Goal: Task Accomplishment & Management: Manage account settings

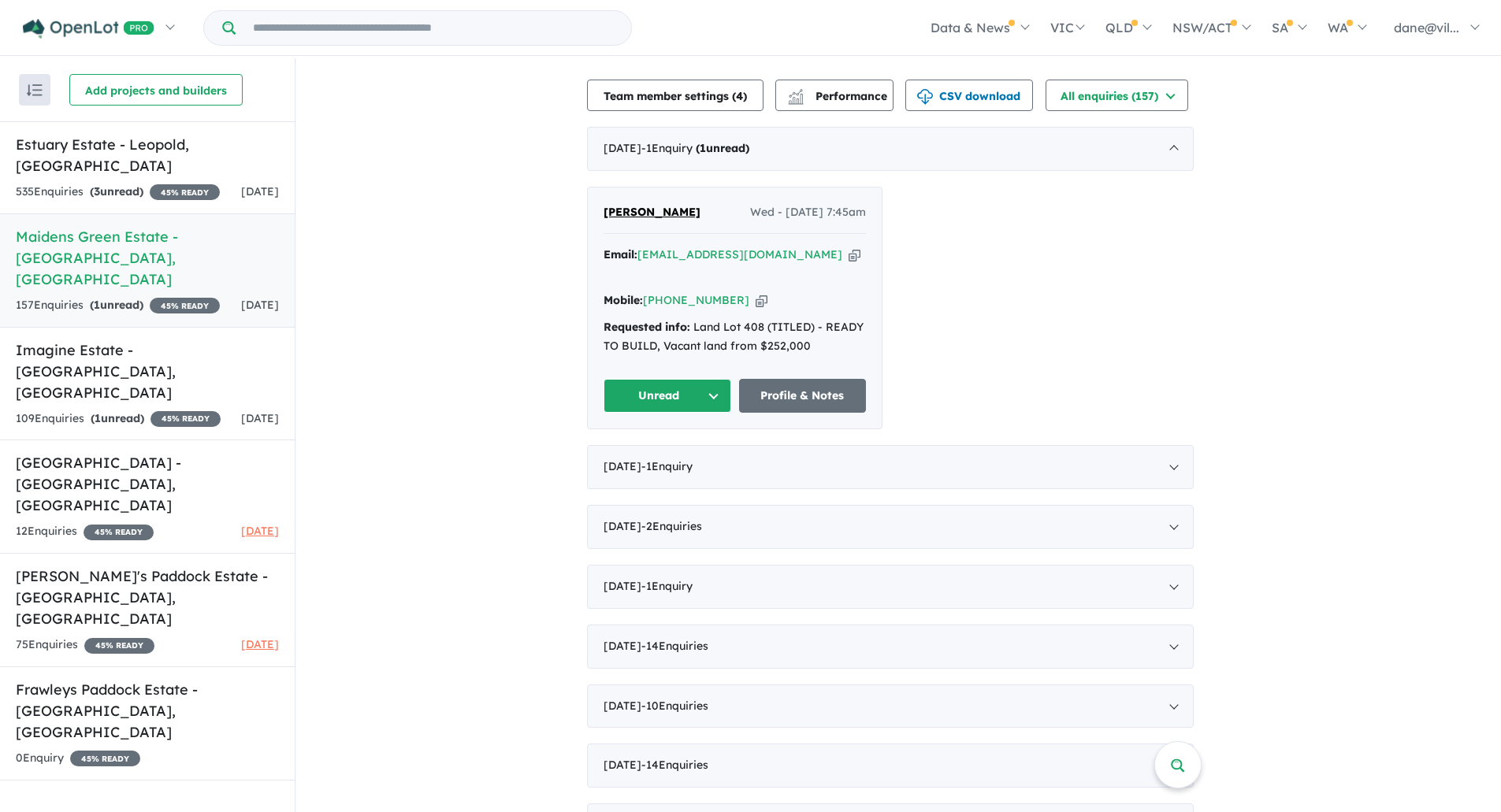
scroll to position [552, 0]
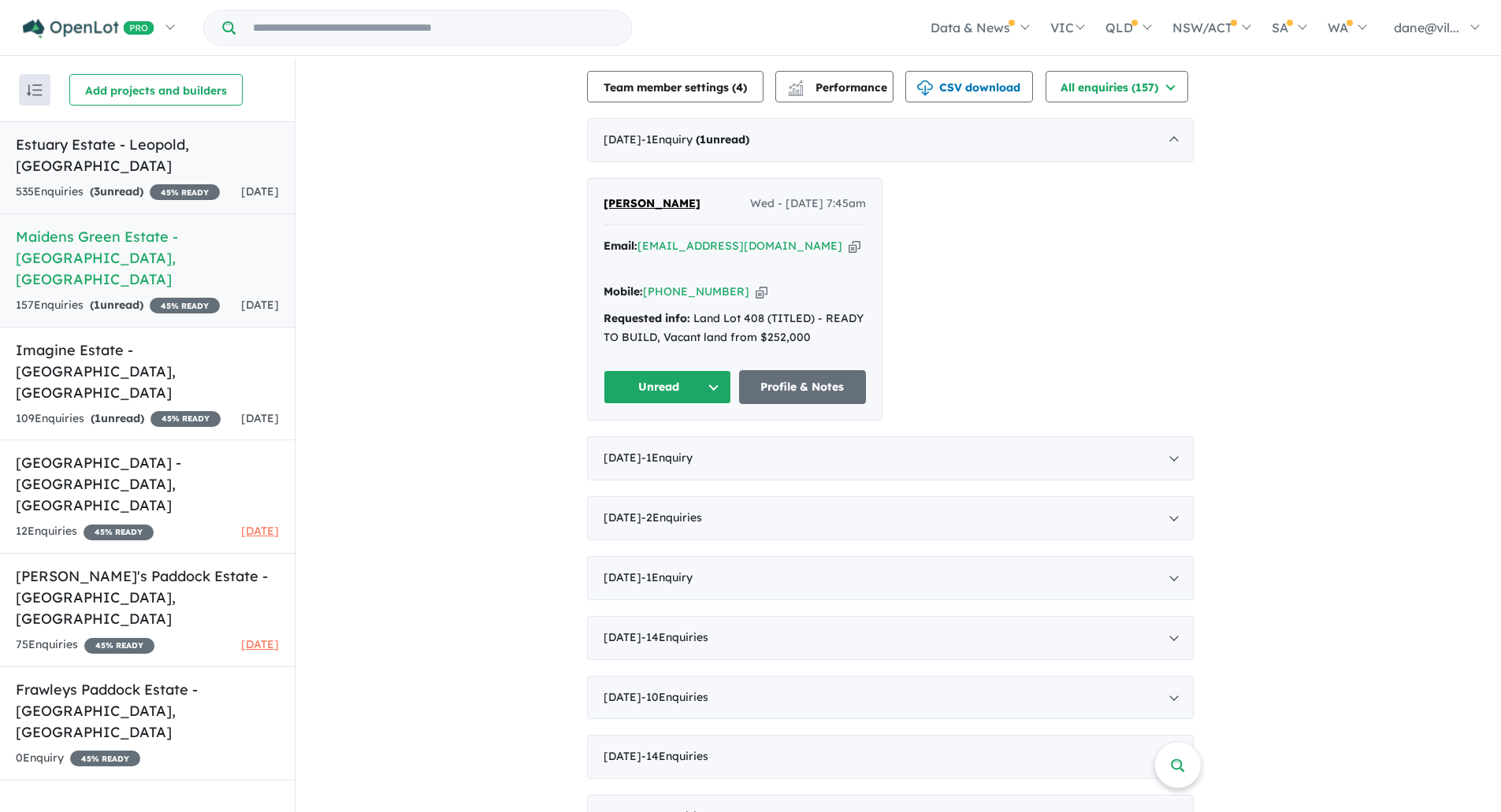
click at [191, 189] on div "535 Enquir ies ( 3 unread) 45 % READY" at bounding box center [118, 193] width 204 height 19
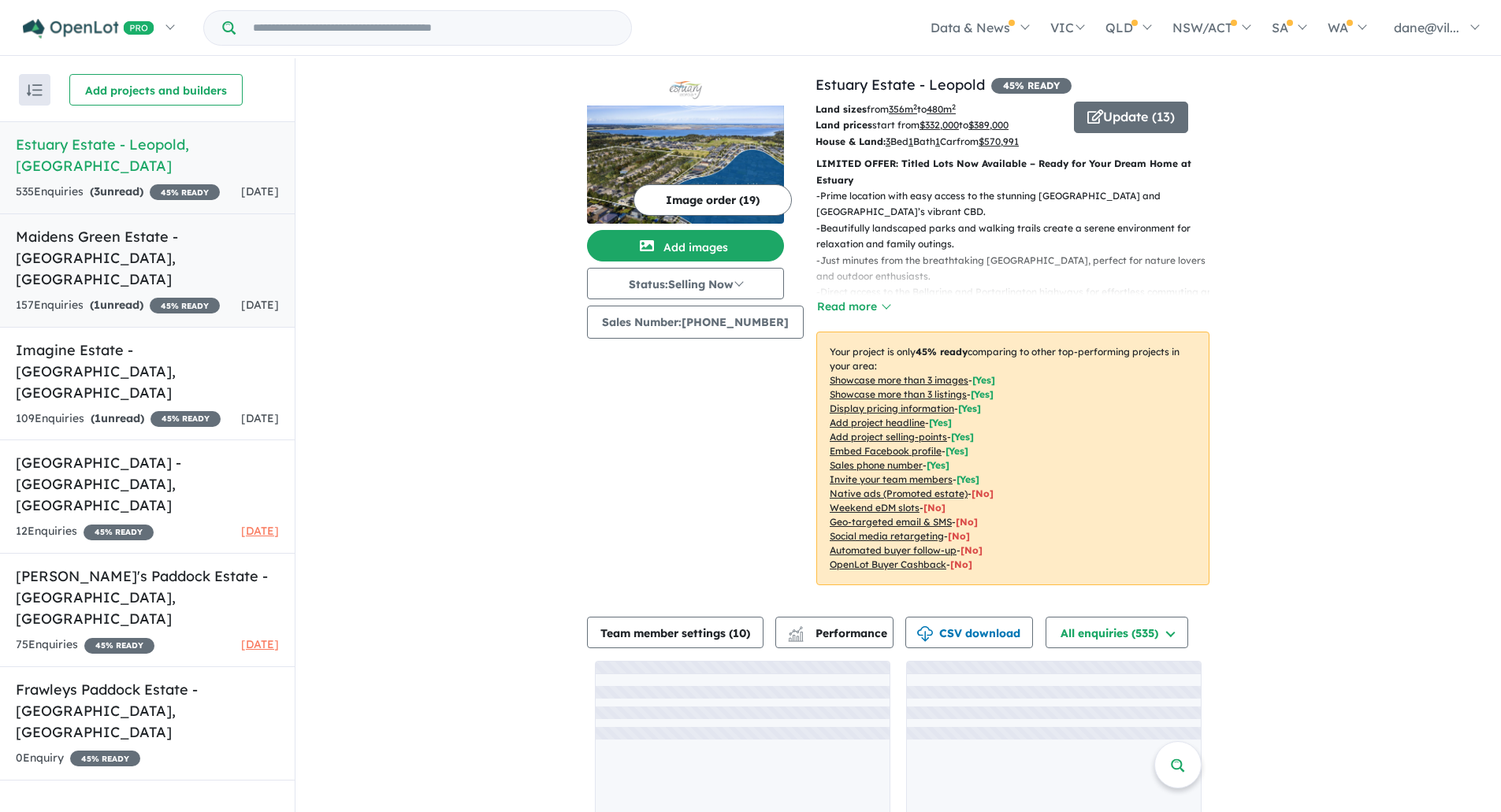
click at [214, 296] on div "157 Enquir ies ( 1 unread) 45 % READY" at bounding box center [118, 305] width 204 height 19
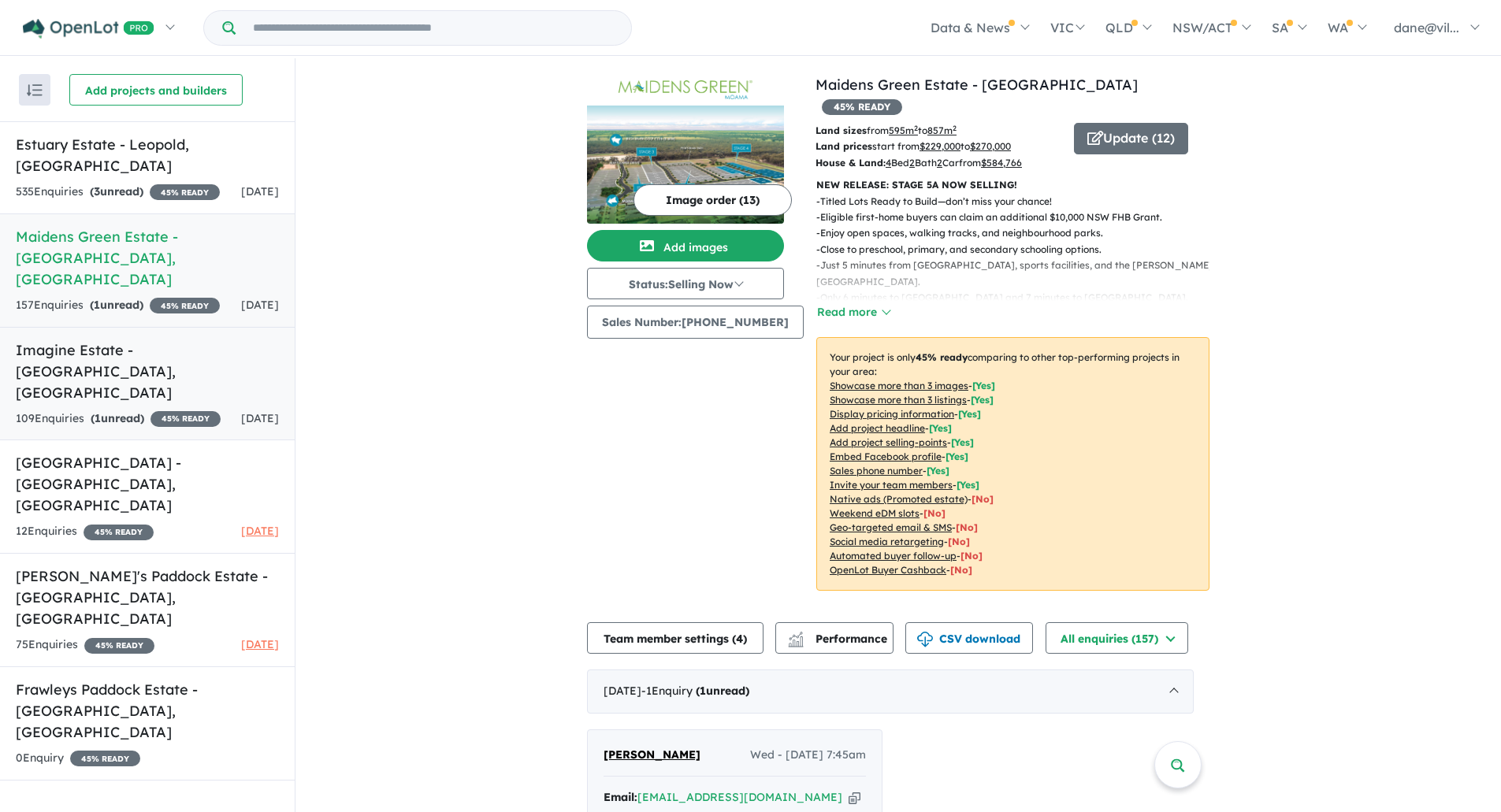
click at [178, 410] on div "109 Enquir ies ( 1 unread) 45 % READY" at bounding box center [118, 419] width 205 height 19
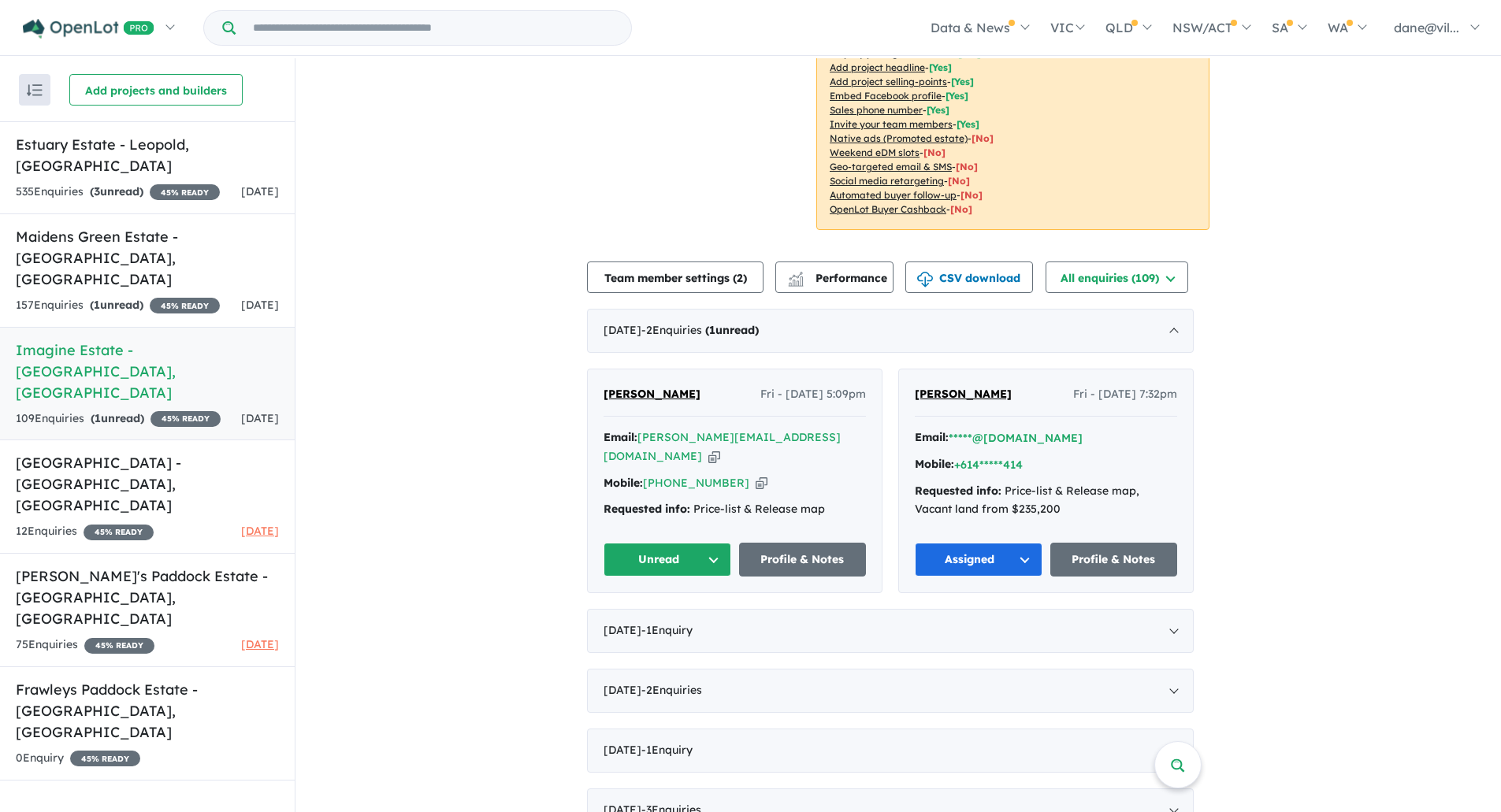
scroll to position [402, 0]
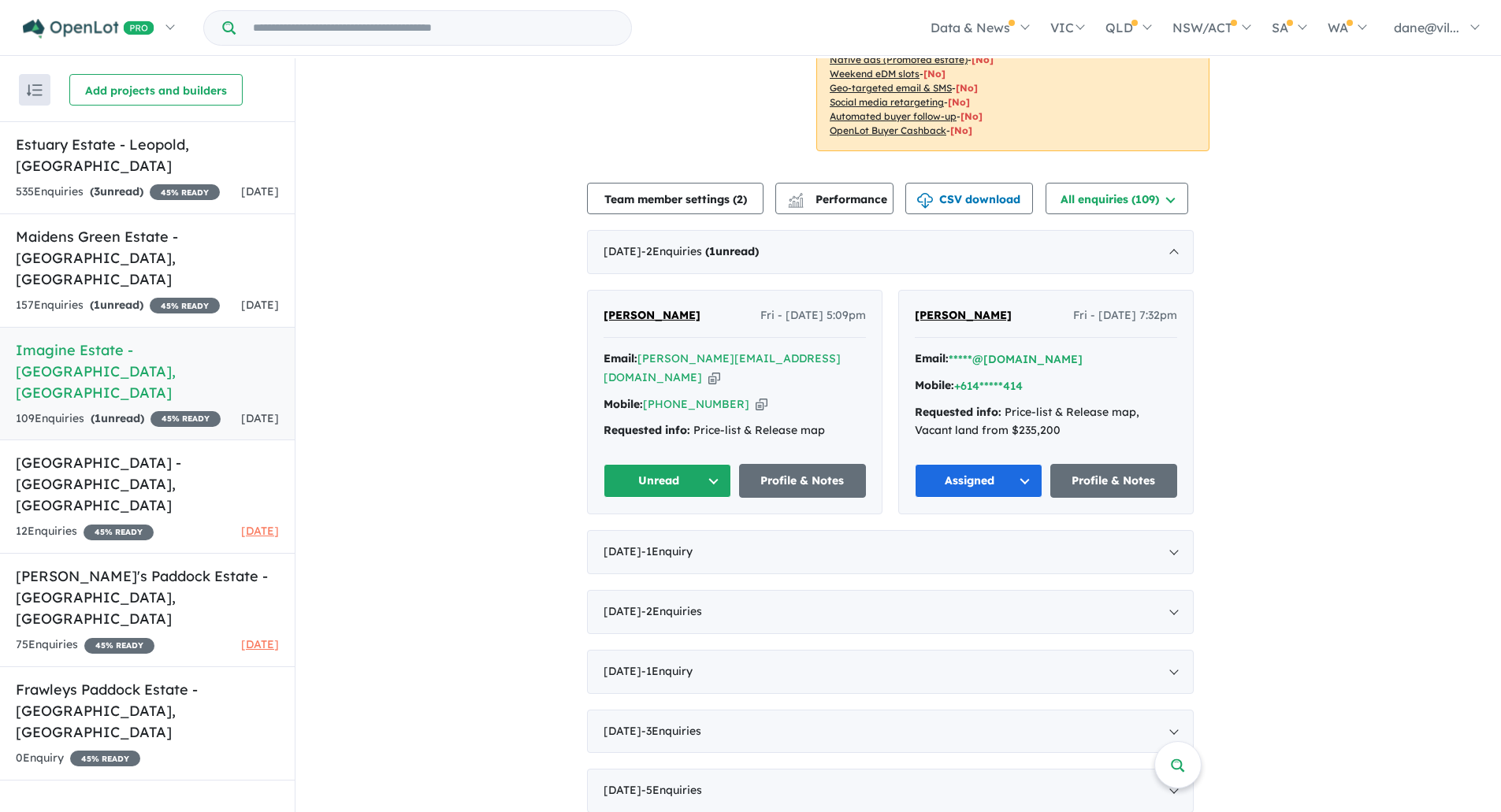
click at [704, 478] on button "Unread" at bounding box center [668, 481] width 128 height 34
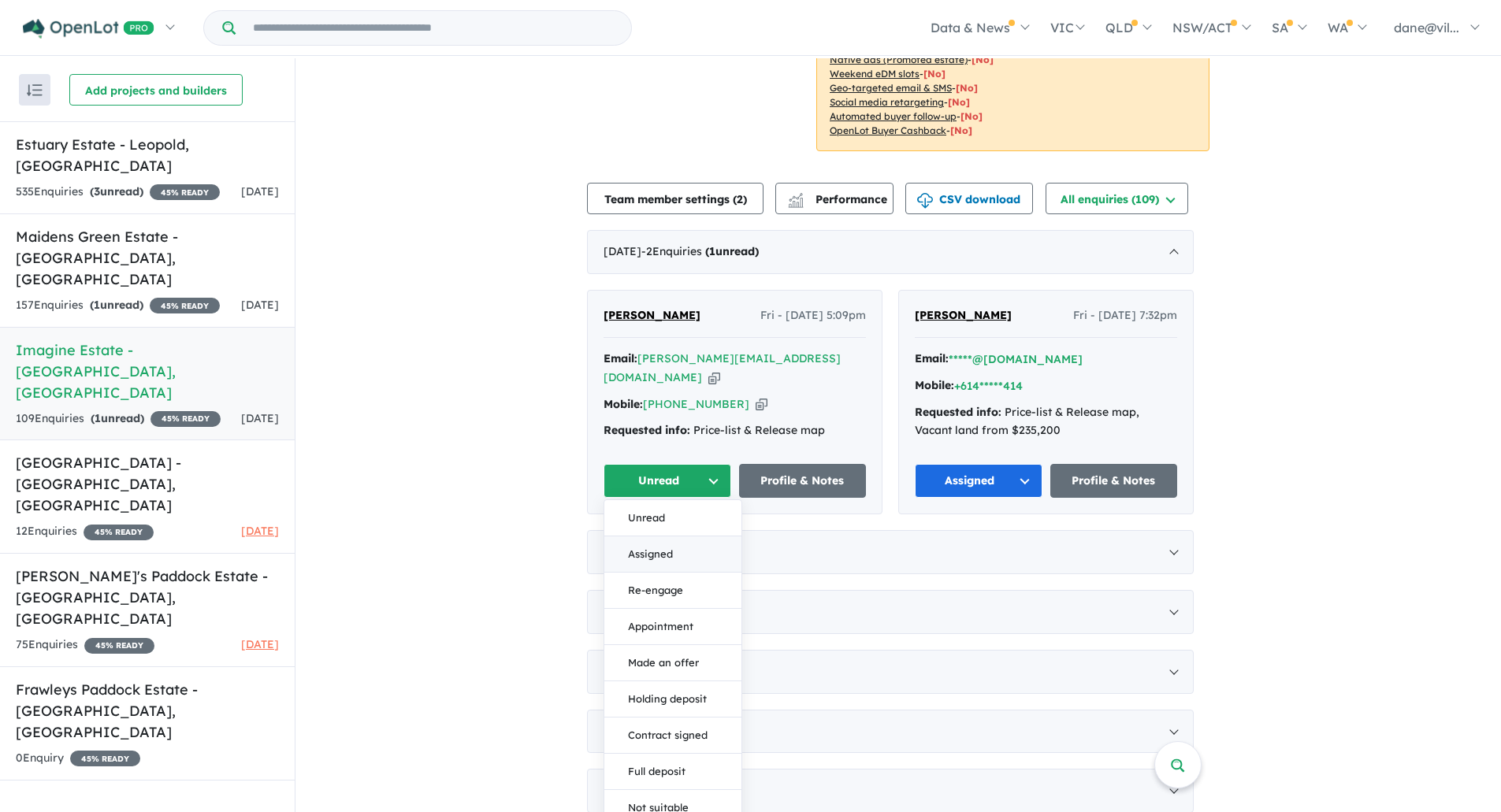
click at [667, 546] on button "Assigned" at bounding box center [673, 555] width 137 height 36
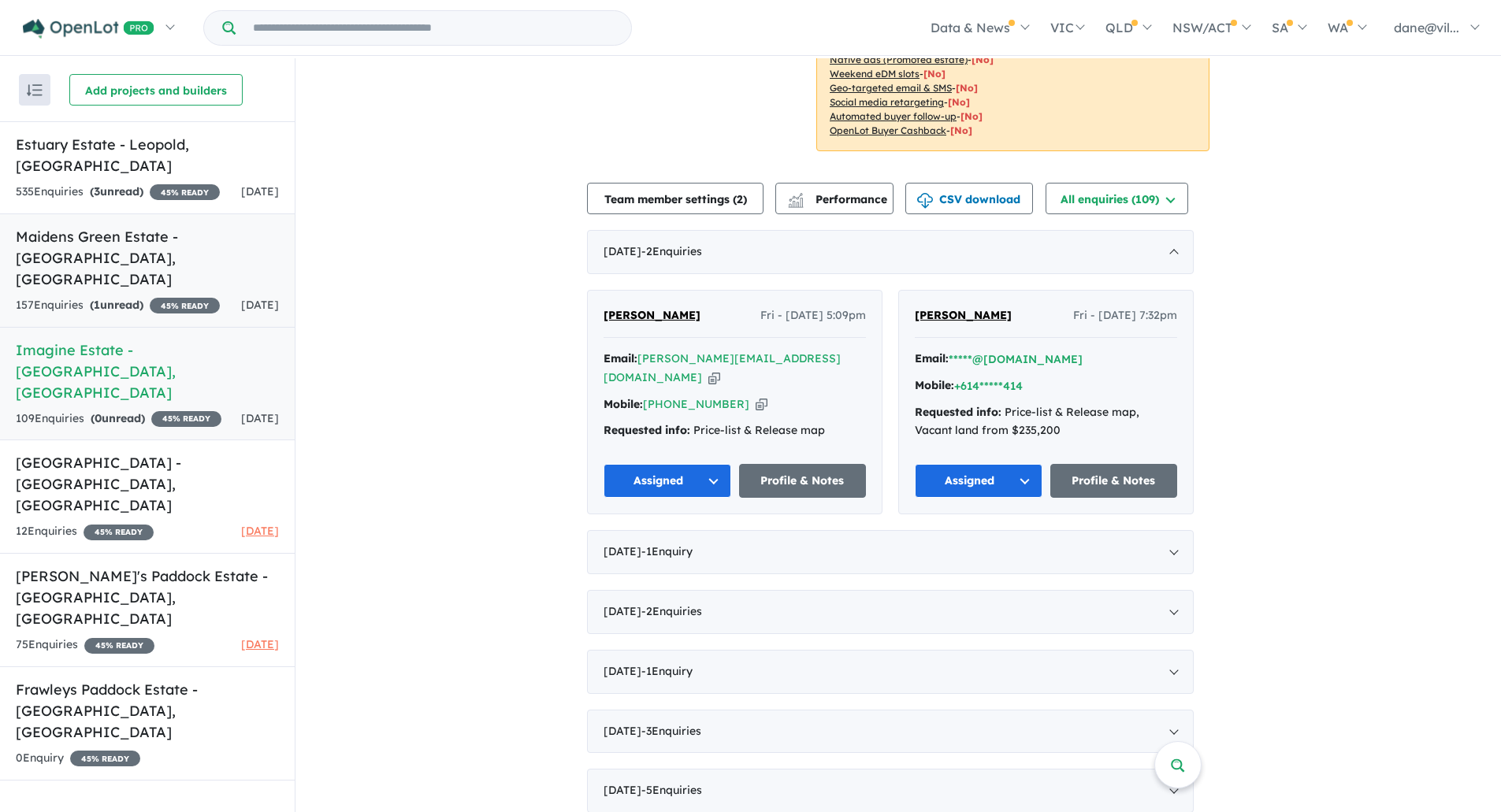
click at [159, 296] on div "157 Enquir ies ( 1 unread) 45 % READY" at bounding box center [118, 305] width 204 height 19
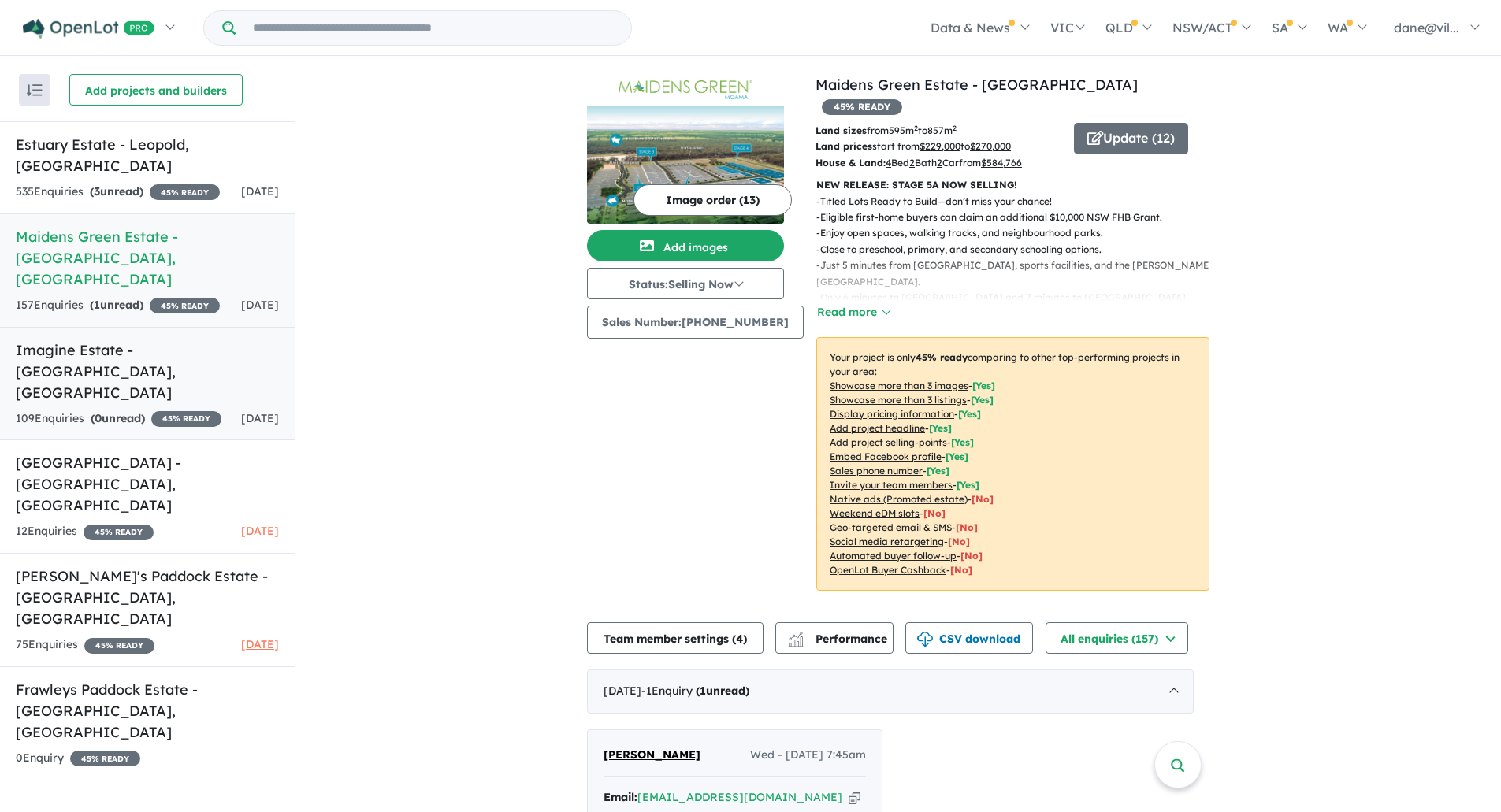
click at [174, 339] on h5 "Imagine Estate - [GEOGRAPHIC_DATA] , [GEOGRAPHIC_DATA]" at bounding box center [147, 371] width 263 height 64
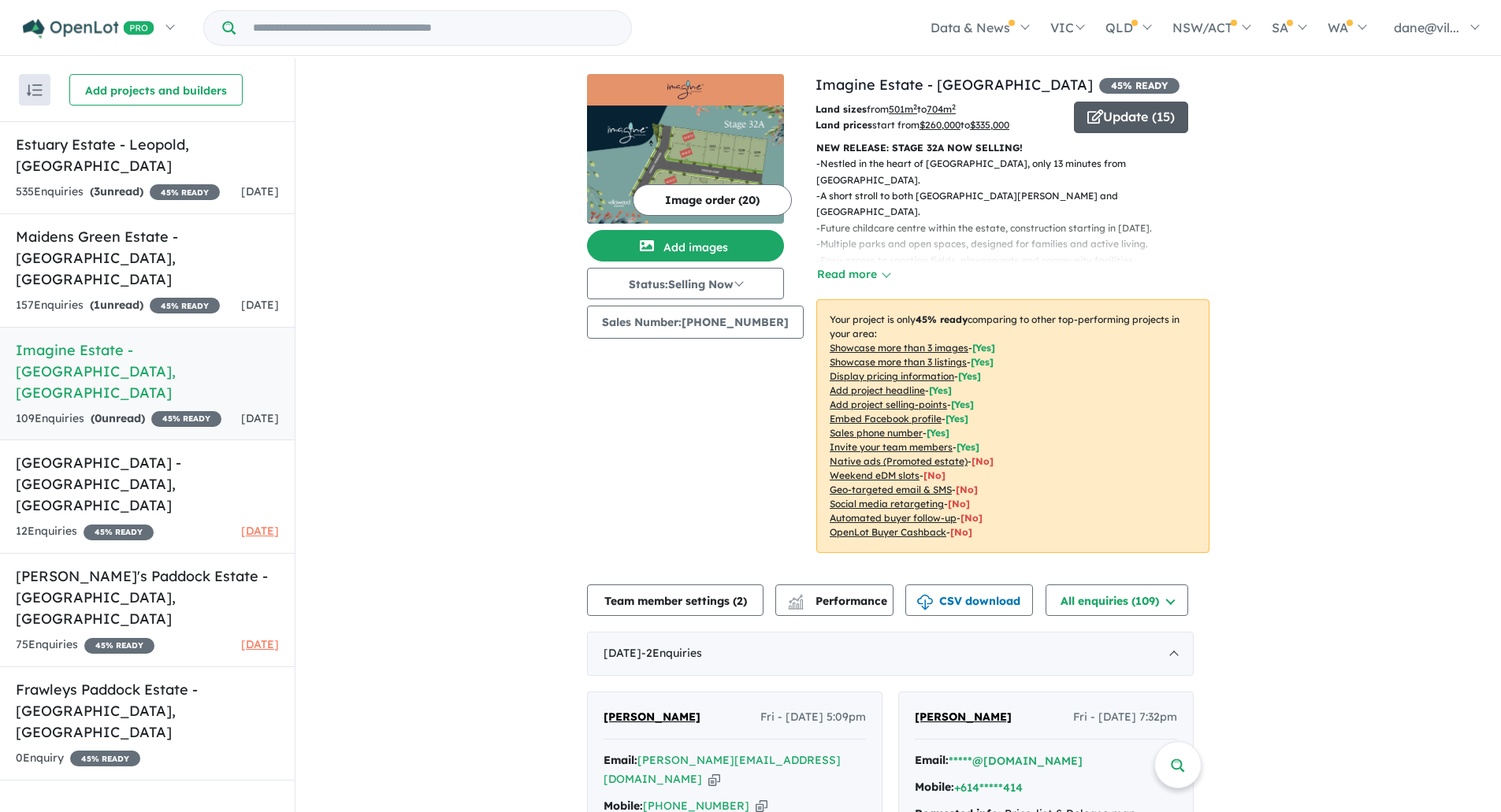
click at [1099, 130] on button "Update ( 15 )" at bounding box center [1131, 118] width 114 height 32
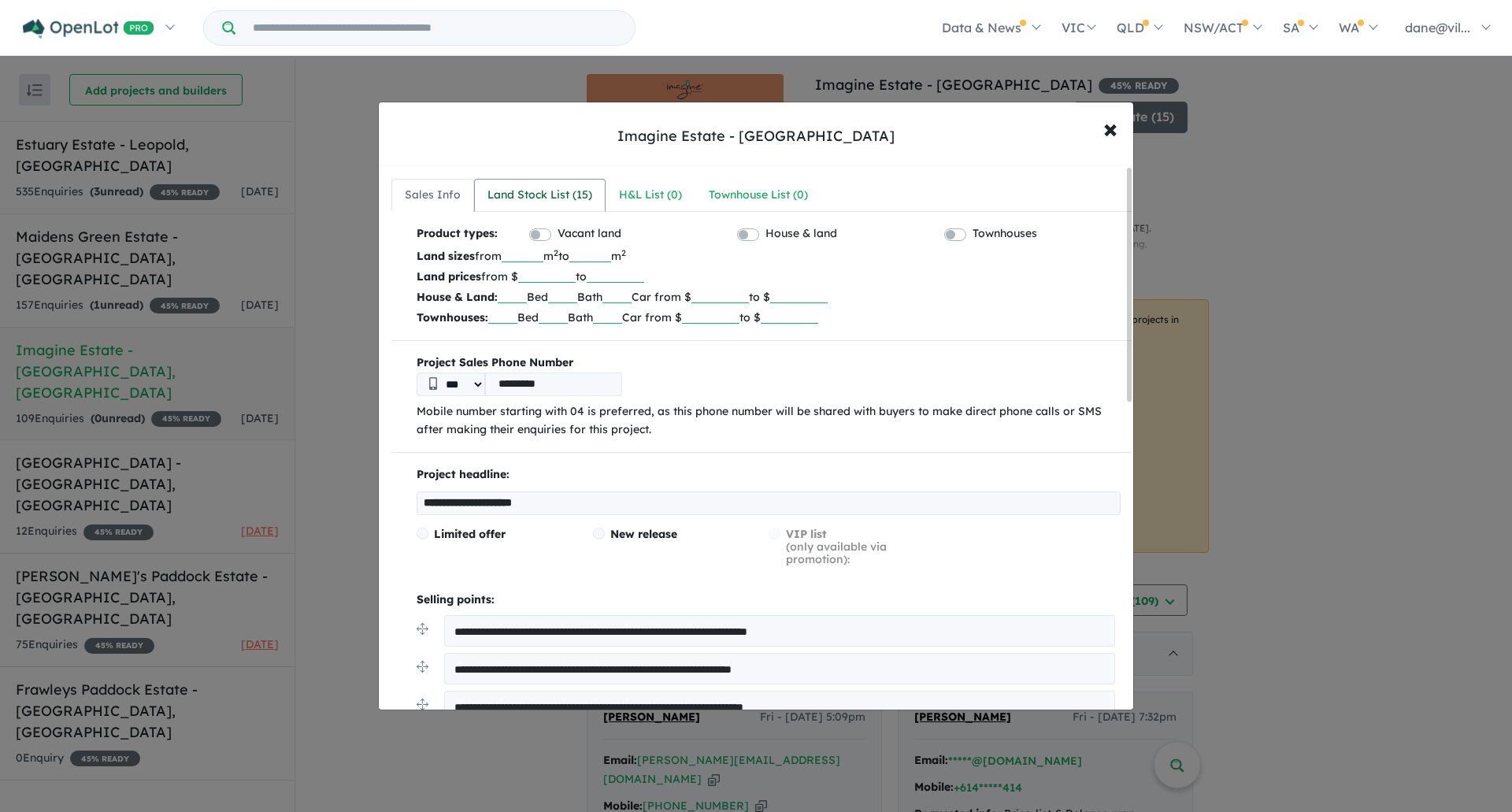
click at [527, 208] on link "Land Stock List ( 15 )" at bounding box center [539, 196] width 132 height 33
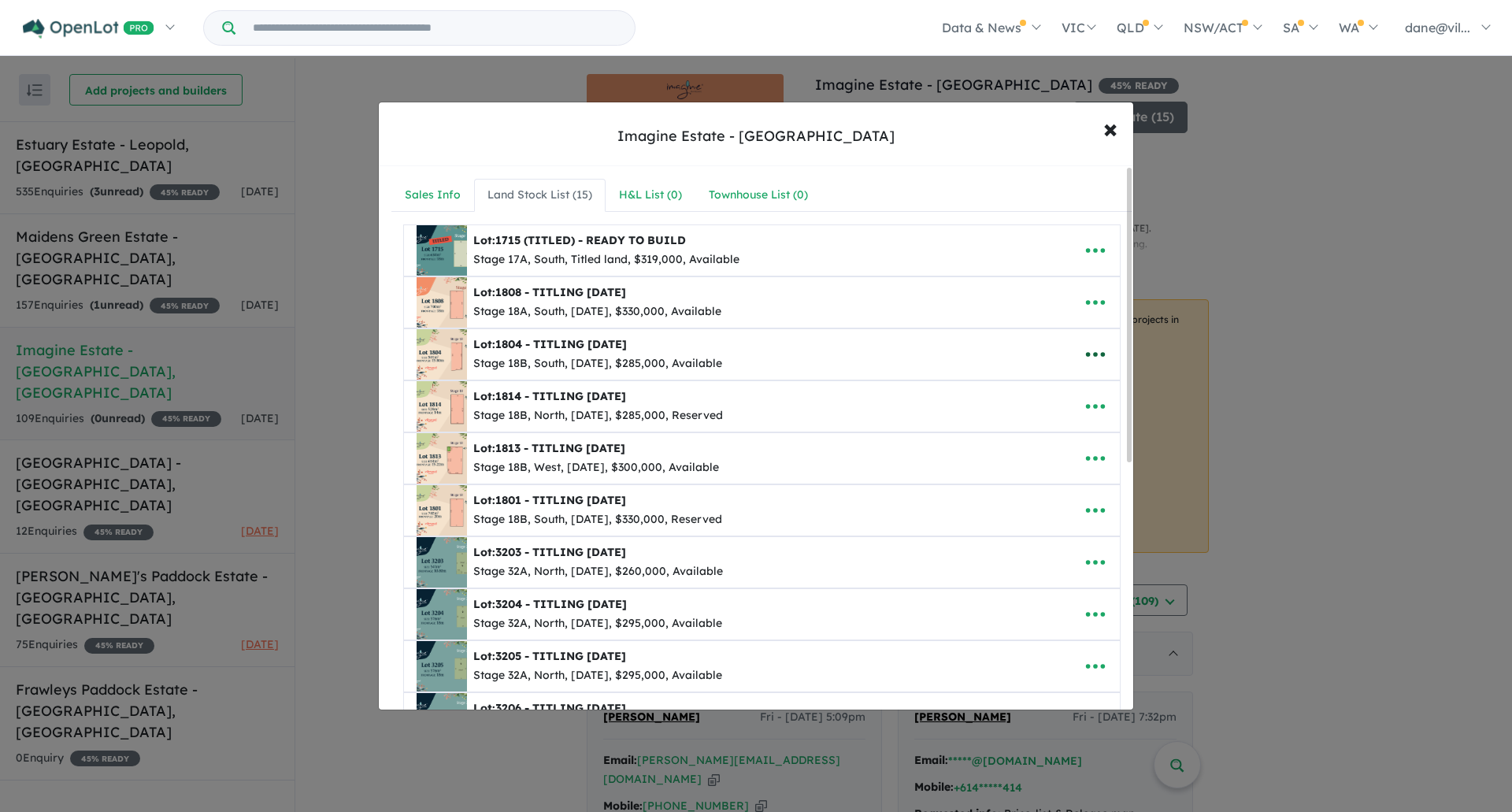
click at [1088, 351] on icon "button" at bounding box center [1096, 354] width 24 height 24
click at [1062, 433] on link "Remove" at bounding box center [1061, 429] width 117 height 36
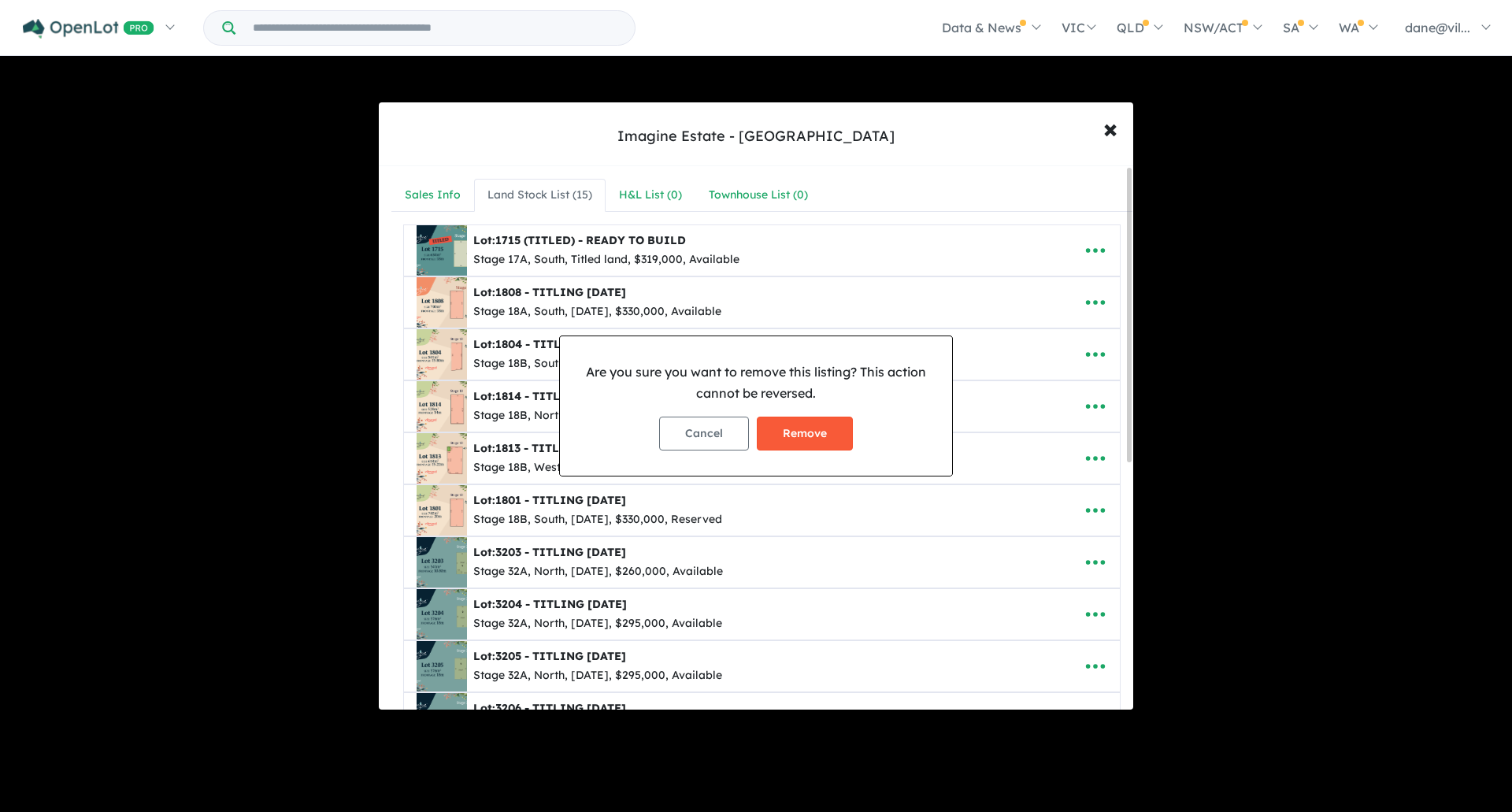
click at [829, 429] on button "Remove" at bounding box center [805, 433] width 96 height 34
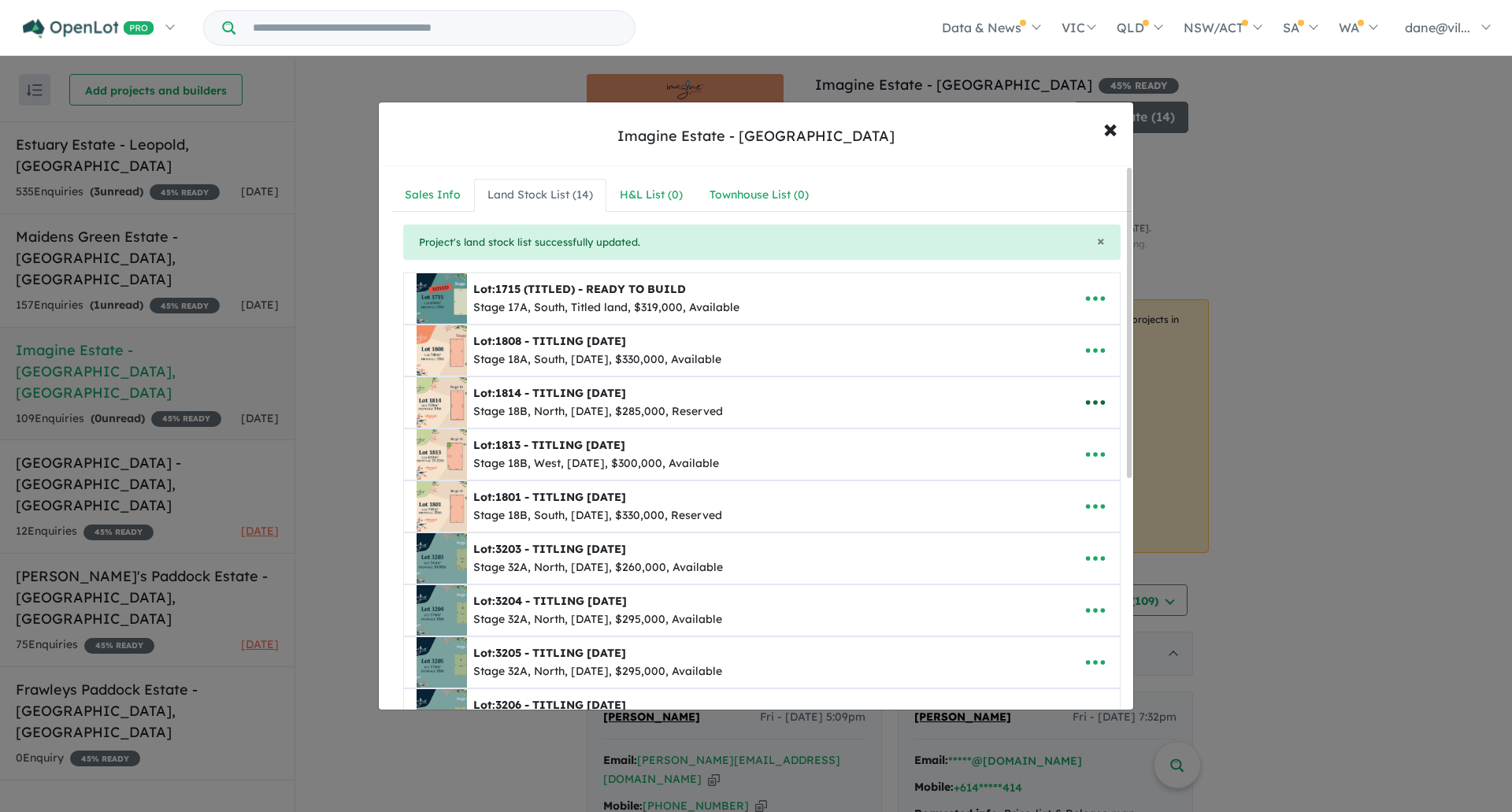
click at [1084, 396] on icon "button" at bounding box center [1096, 402] width 24 height 24
click at [1037, 435] on link "Edit" at bounding box center [1061, 441] width 117 height 36
select select "*****"
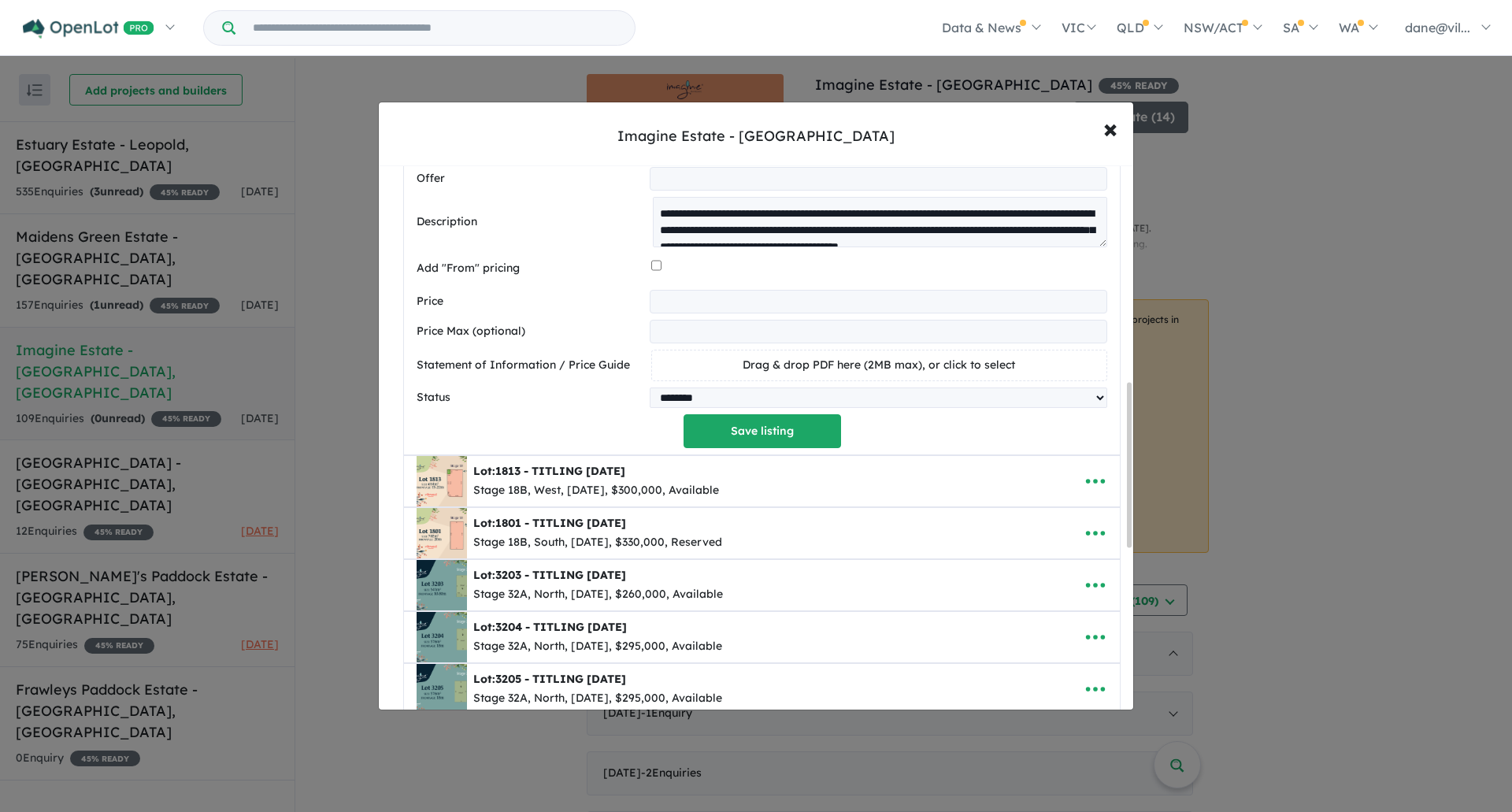
scroll to position [709, 0]
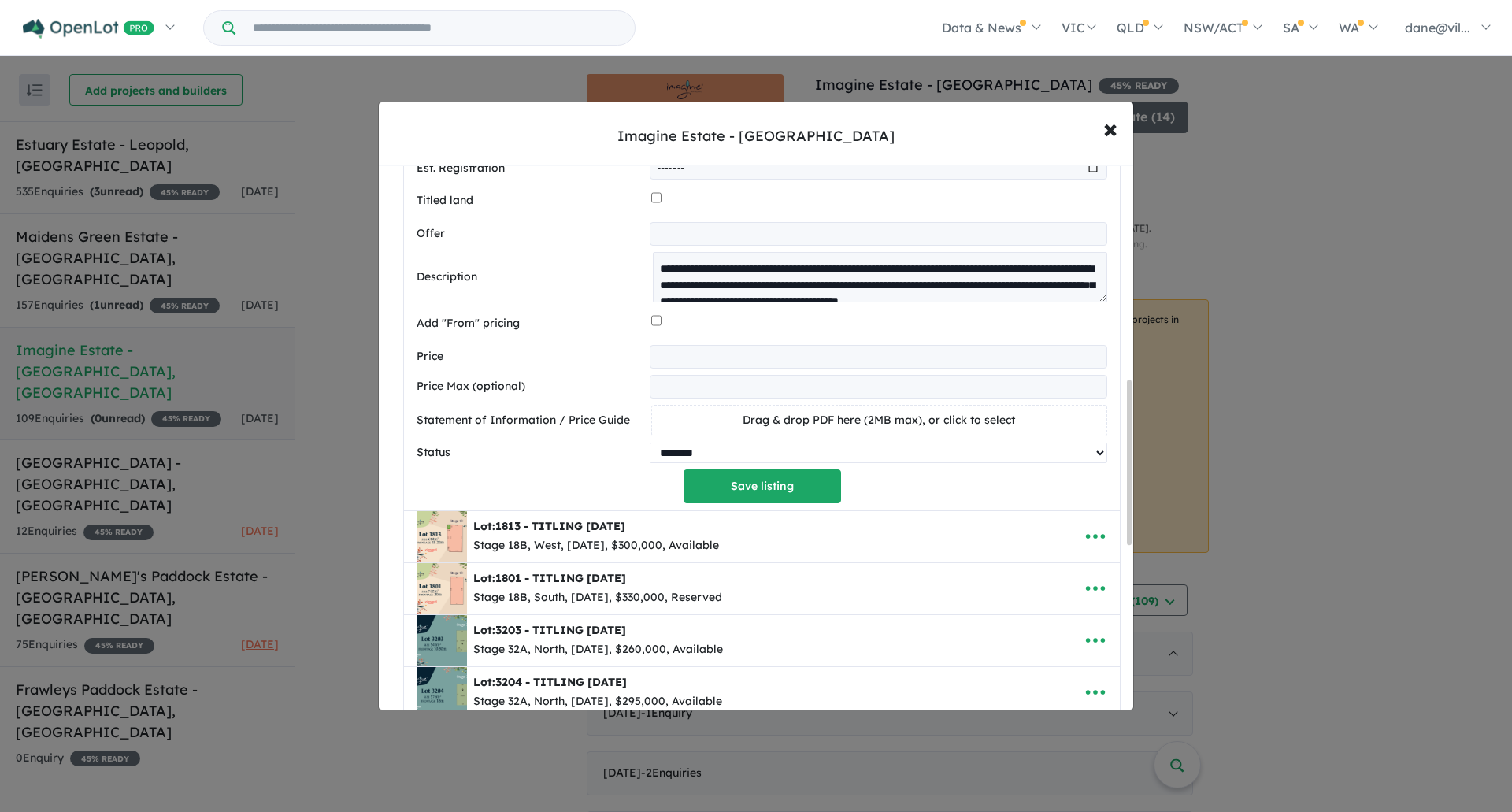
click at [700, 459] on select "********* ******** **** ******" at bounding box center [879, 453] width 457 height 21
select select "*********"
click at [650, 445] on select "********* ******** **** ******" at bounding box center [879, 453] width 457 height 21
click at [740, 492] on button "Save listing" at bounding box center [763, 486] width 158 height 34
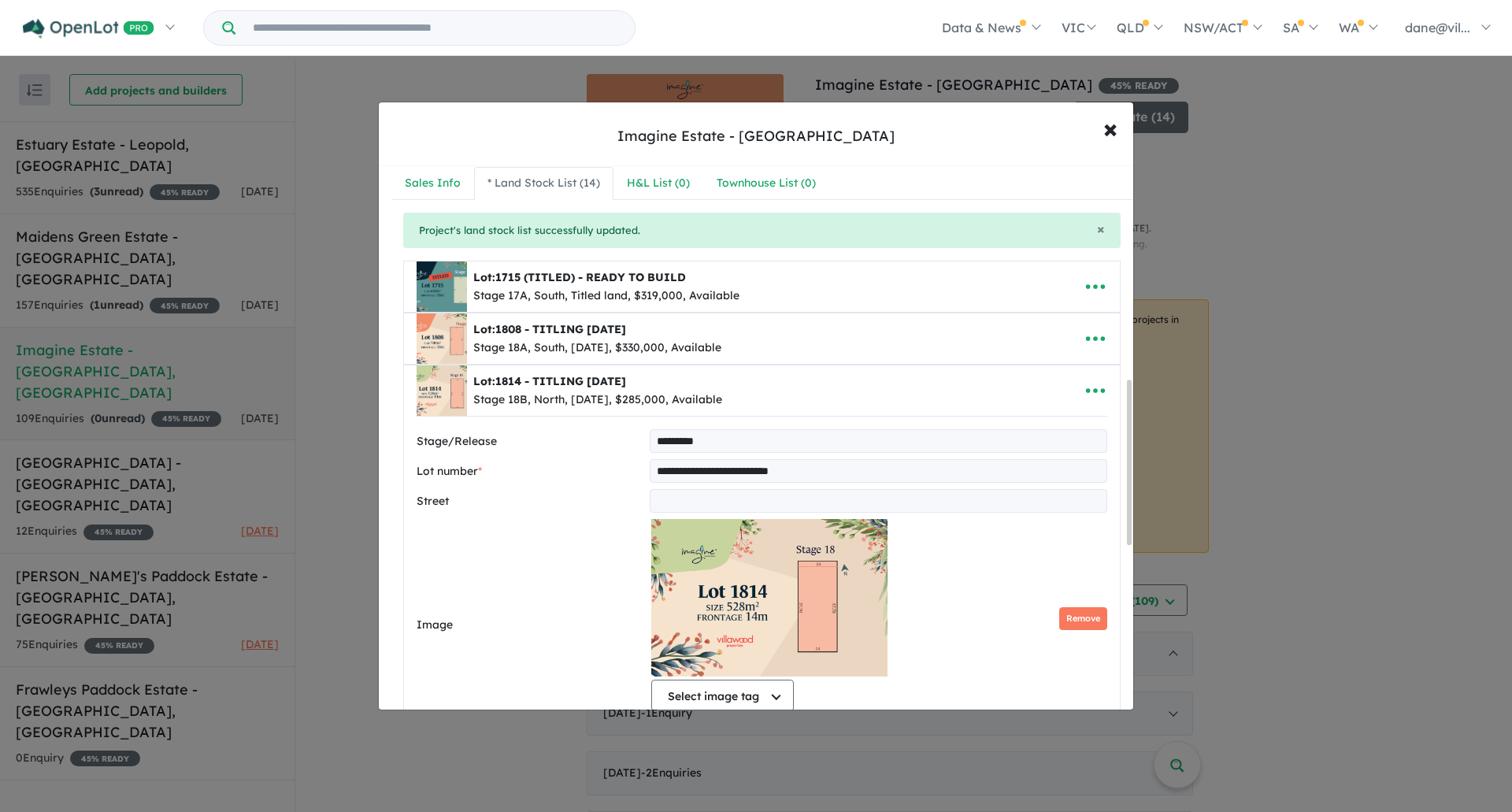
select select "*****"
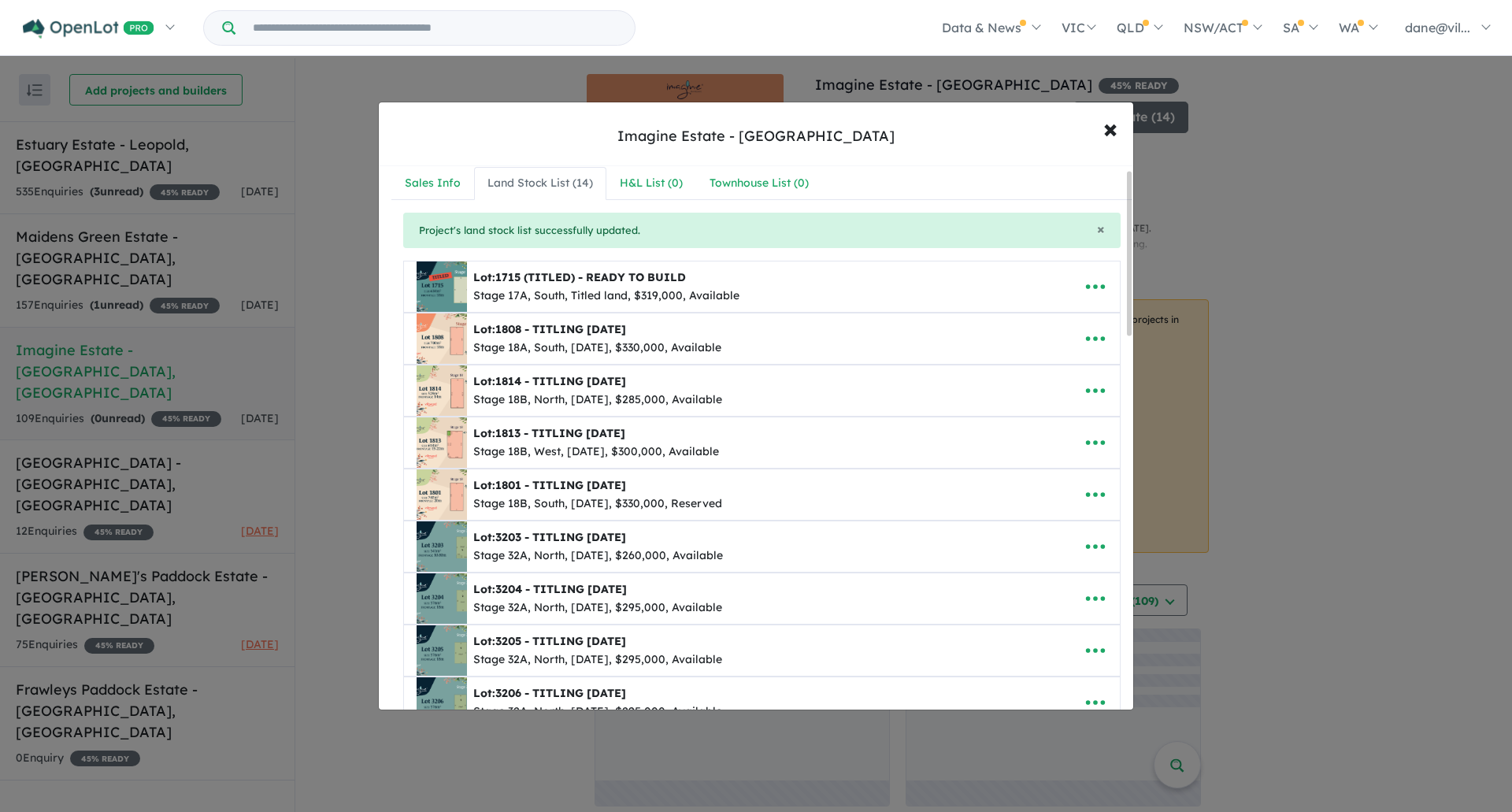
scroll to position [0, 0]
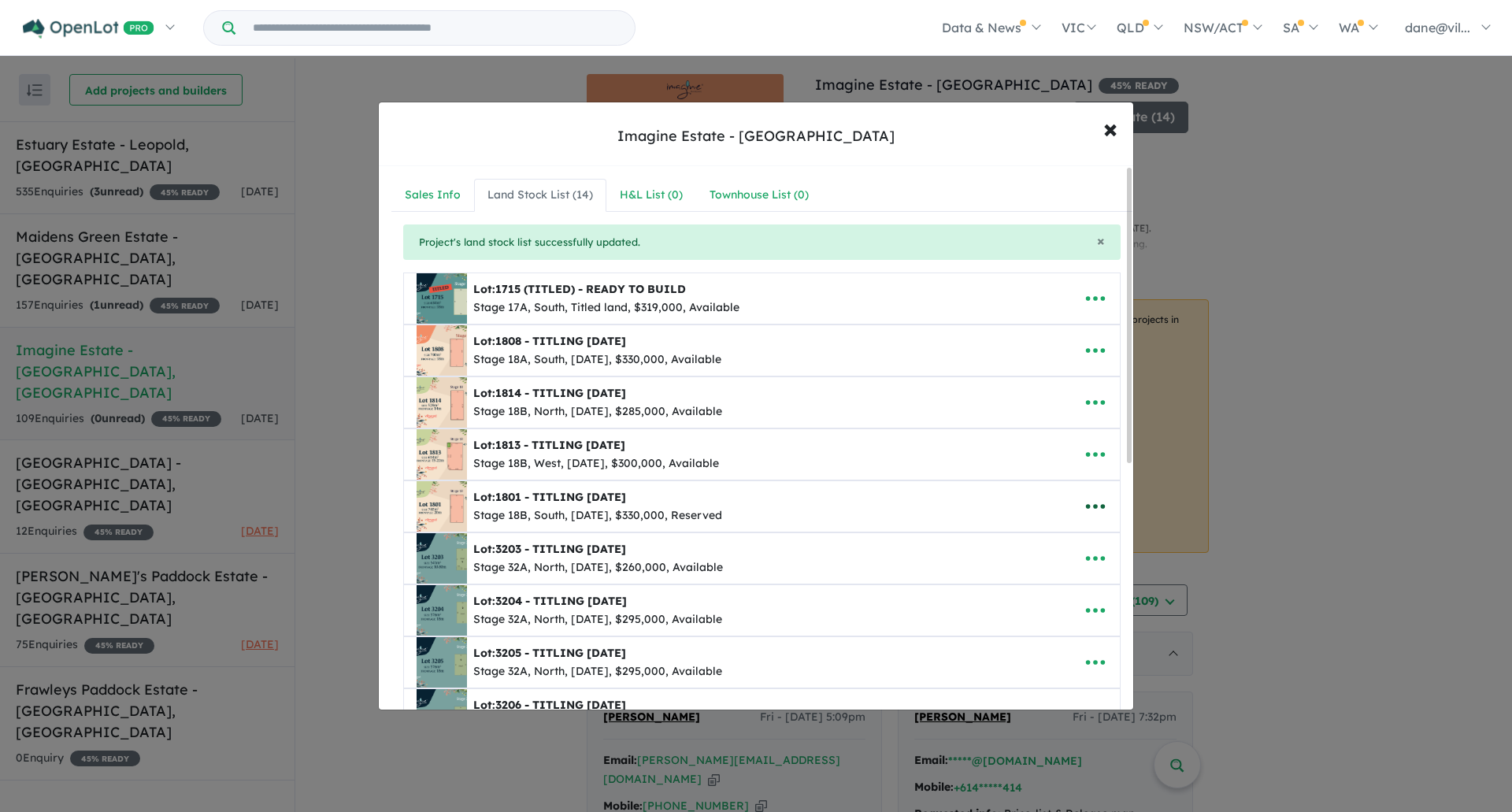
click at [1098, 507] on icon "button" at bounding box center [1096, 507] width 19 height 5
click at [1046, 579] on link "Remove" at bounding box center [1061, 582] width 117 height 36
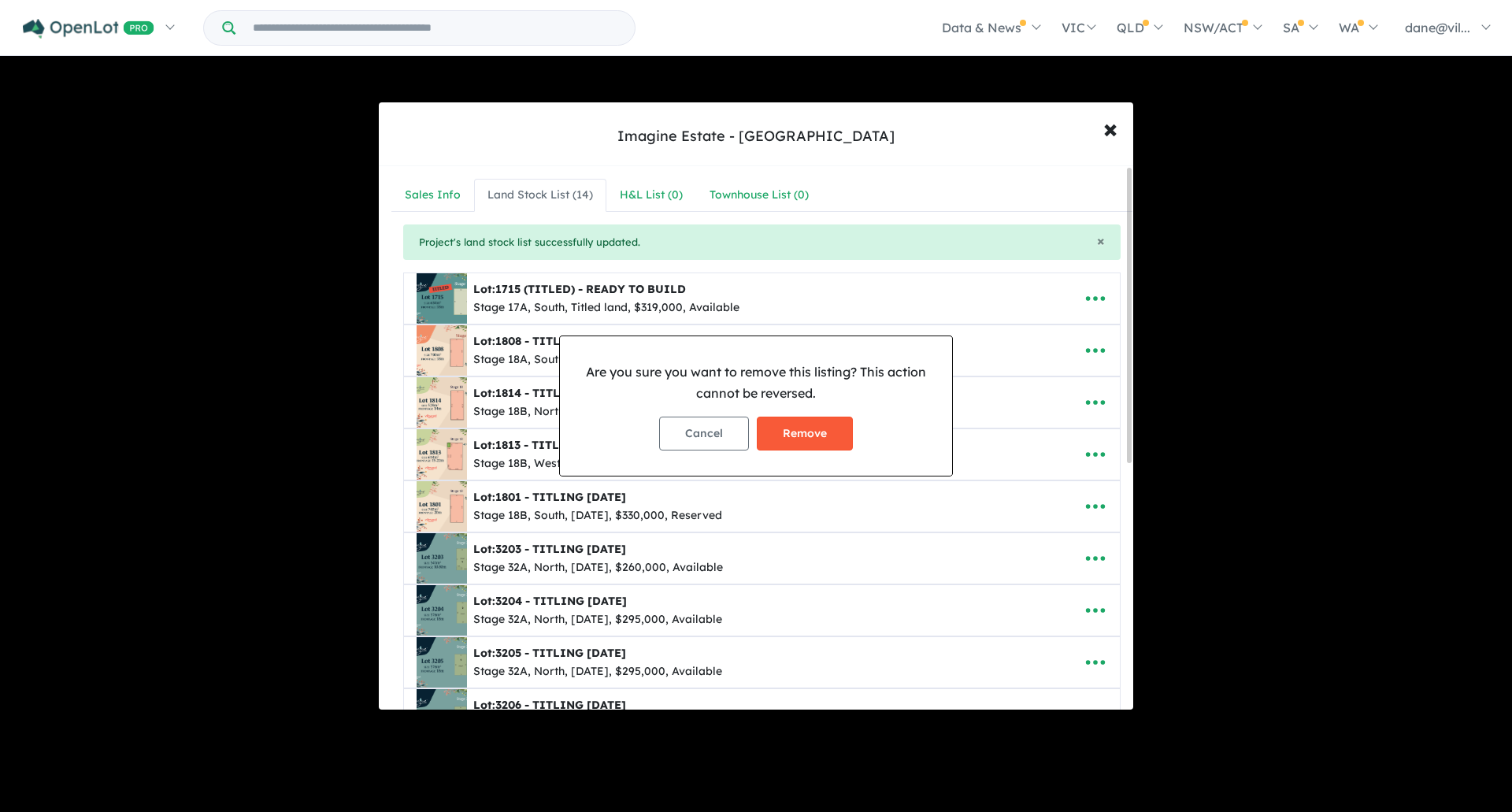
click at [791, 421] on button "Remove" at bounding box center [805, 433] width 96 height 34
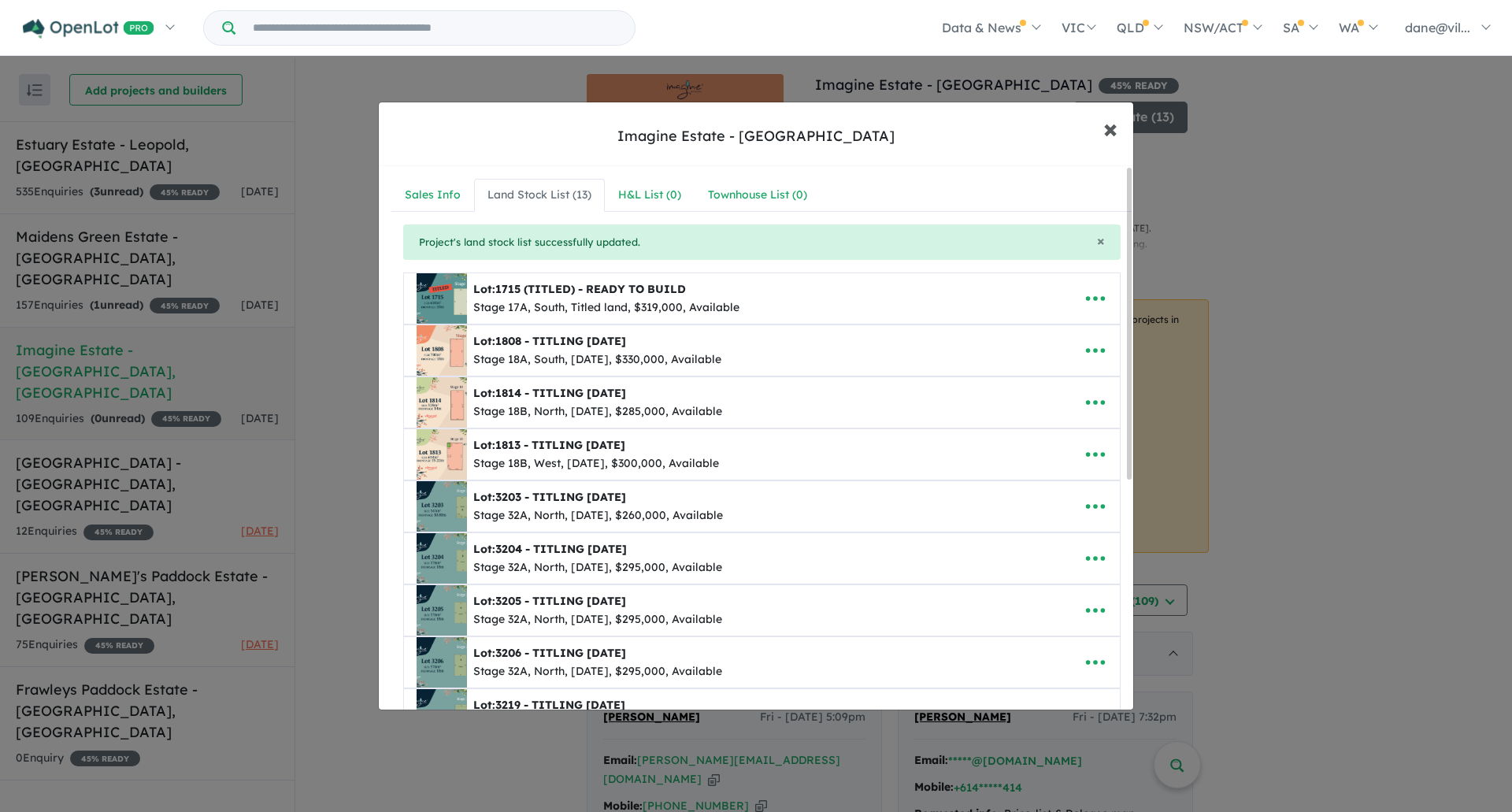
click at [1109, 130] on span "×" at bounding box center [1111, 128] width 14 height 34
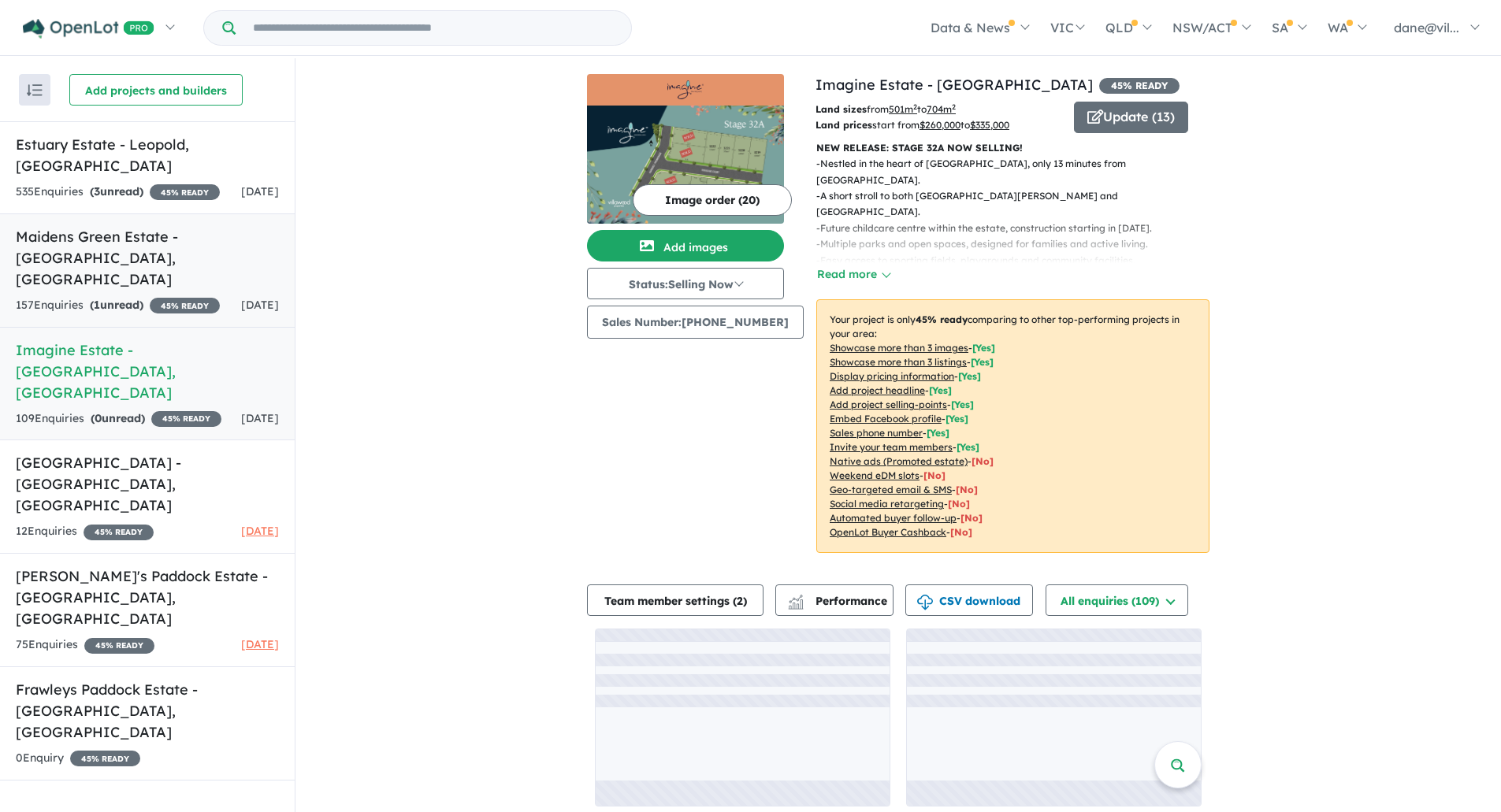
click at [211, 238] on h5 "[GEOGRAPHIC_DATA] - [GEOGRAPHIC_DATA] , [GEOGRAPHIC_DATA]" at bounding box center [147, 258] width 263 height 64
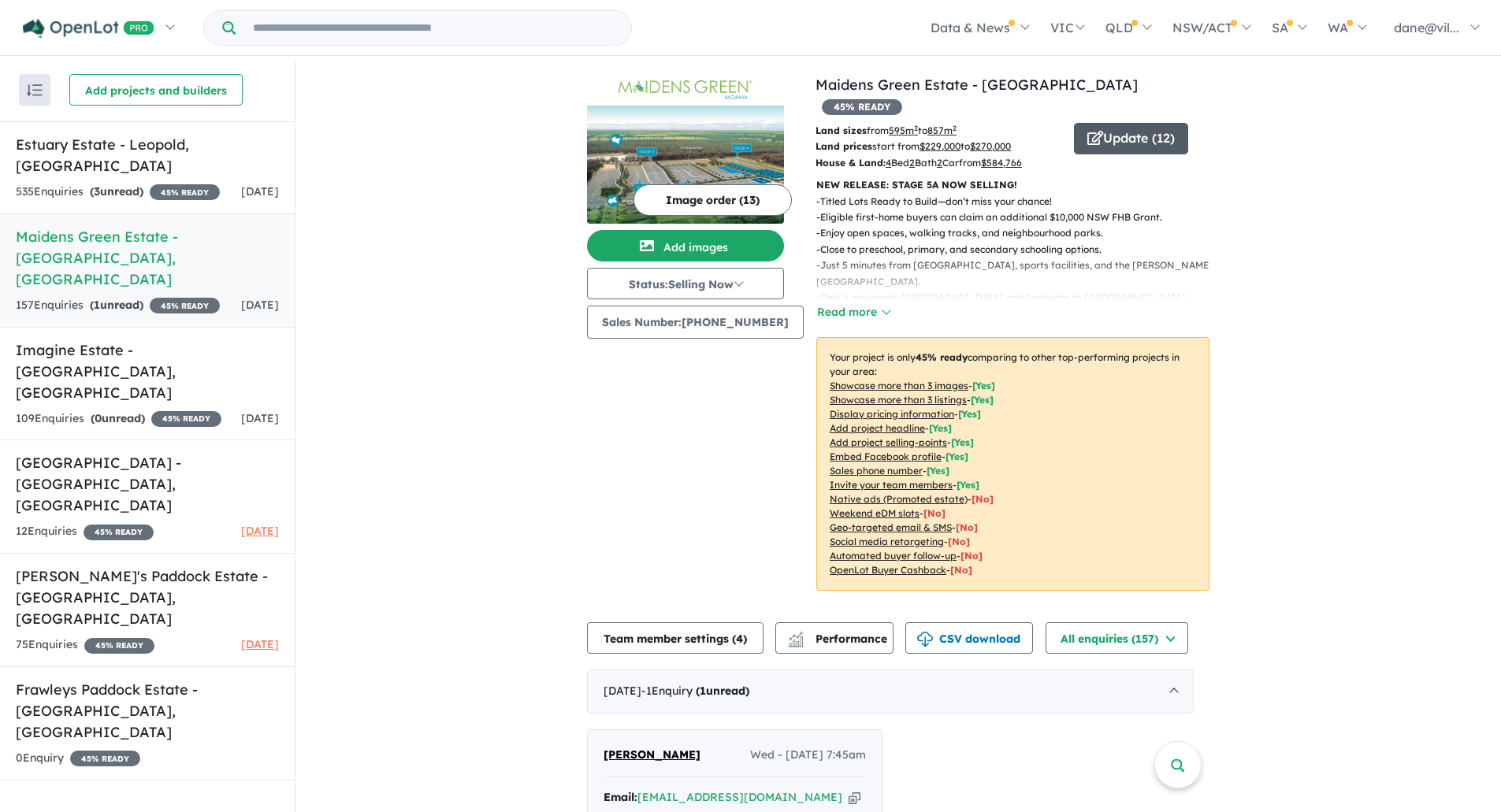
click at [1099, 123] on button "Update ( 12 )" at bounding box center [1131, 139] width 114 height 32
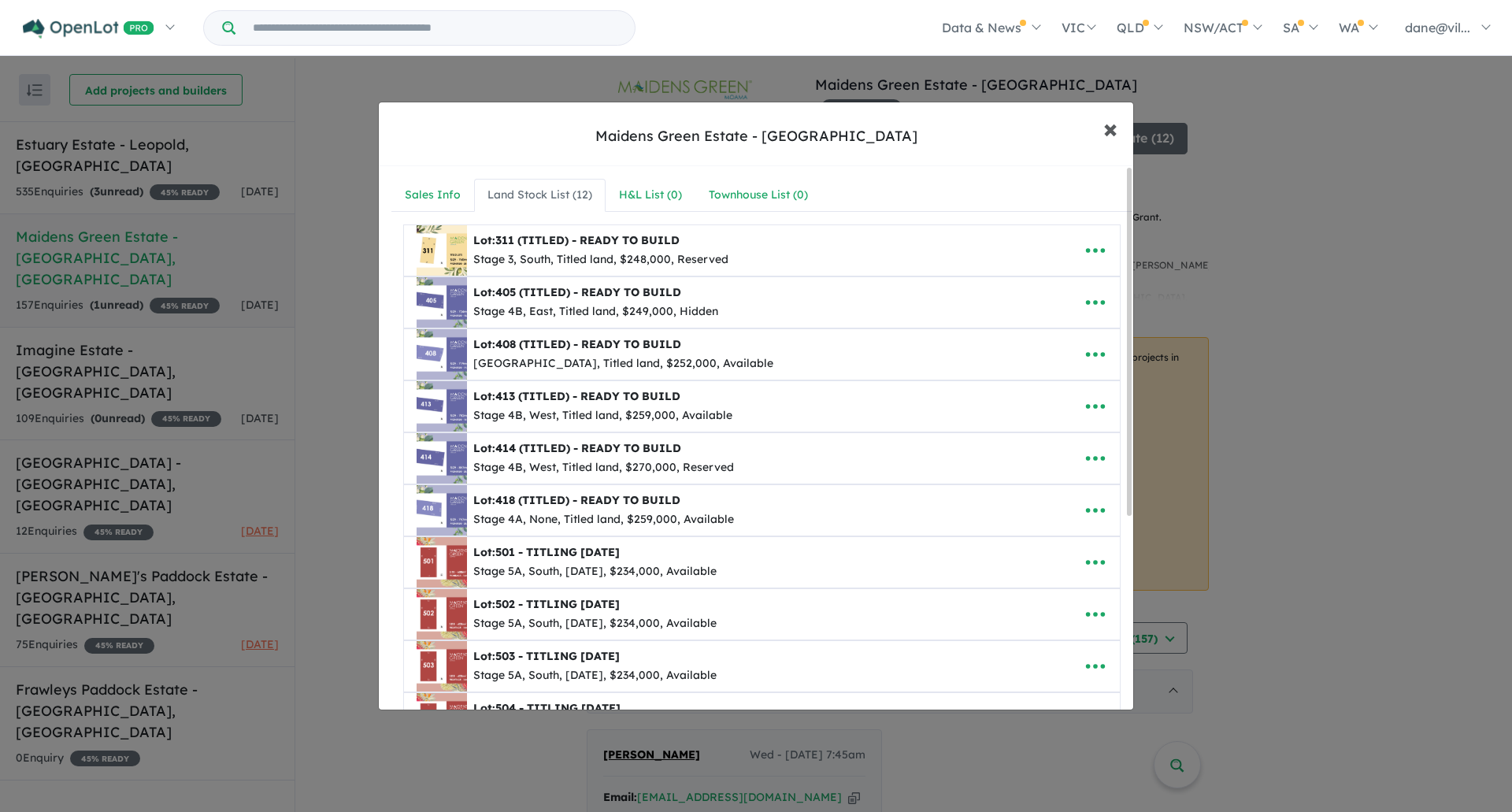
click at [1116, 133] on span "×" at bounding box center [1111, 128] width 14 height 34
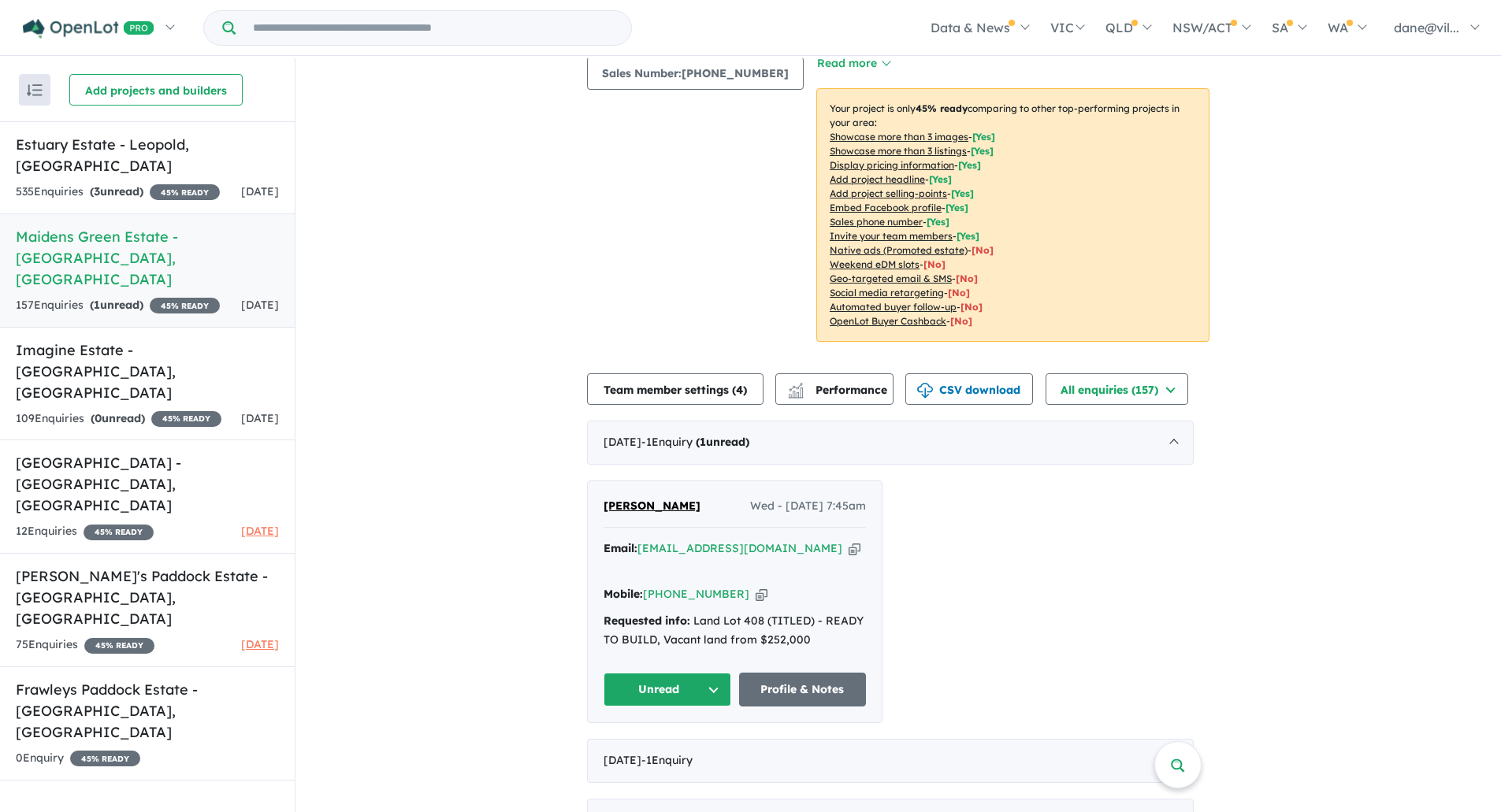
scroll to position [260, 0]
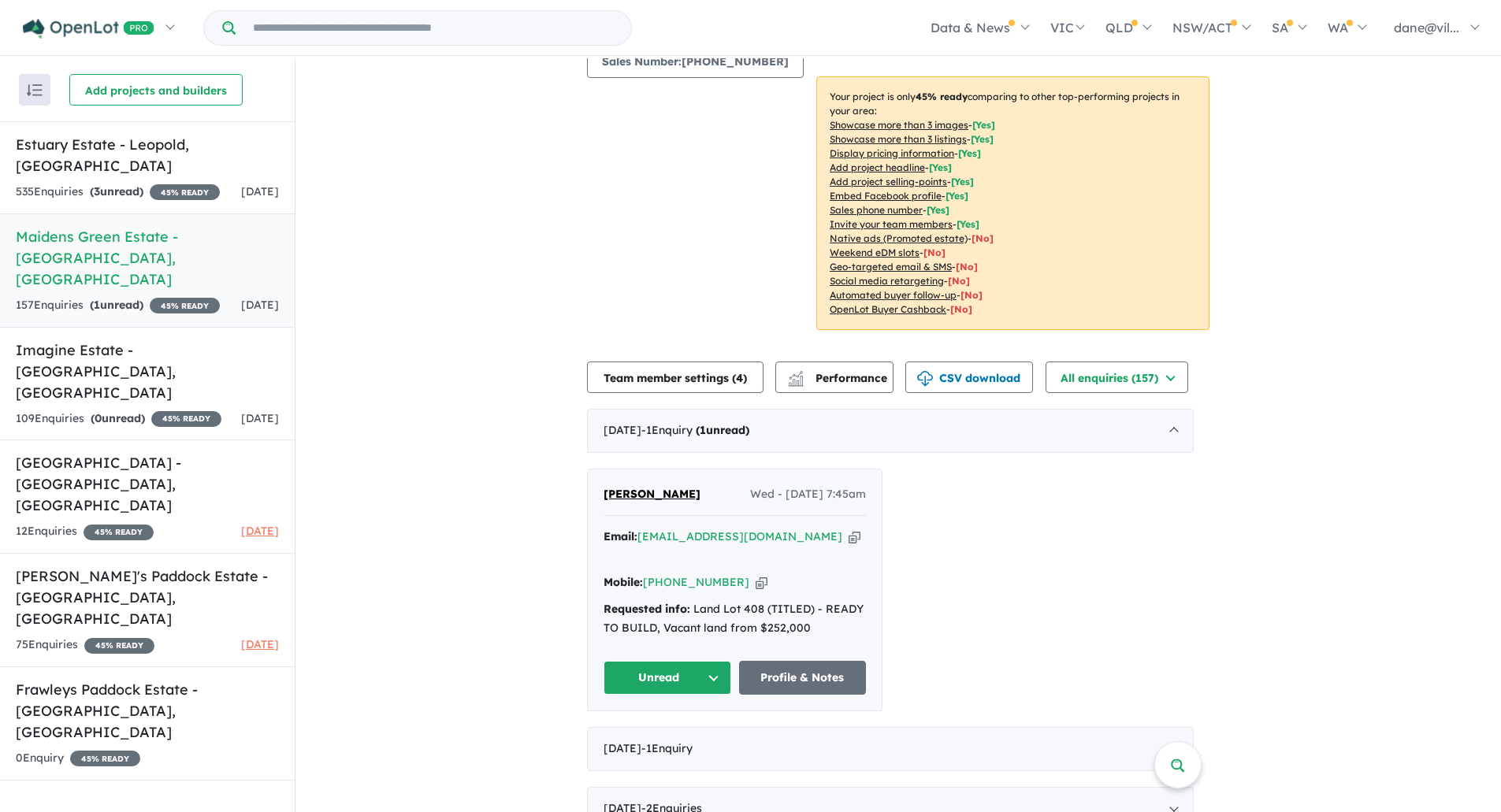
drag, startPoint x: 822, startPoint y: 515, endPoint x: 649, endPoint y: 481, distance: 176.3
click at [848, 529] on icon "button" at bounding box center [854, 537] width 12 height 17
drag, startPoint x: 743, startPoint y: 541, endPoint x: 724, endPoint y: 535, distance: 19.9
click at [756, 574] on icon "button" at bounding box center [762, 582] width 12 height 17
click at [657, 487] on span "[PERSON_NAME]" at bounding box center [652, 494] width 97 height 14
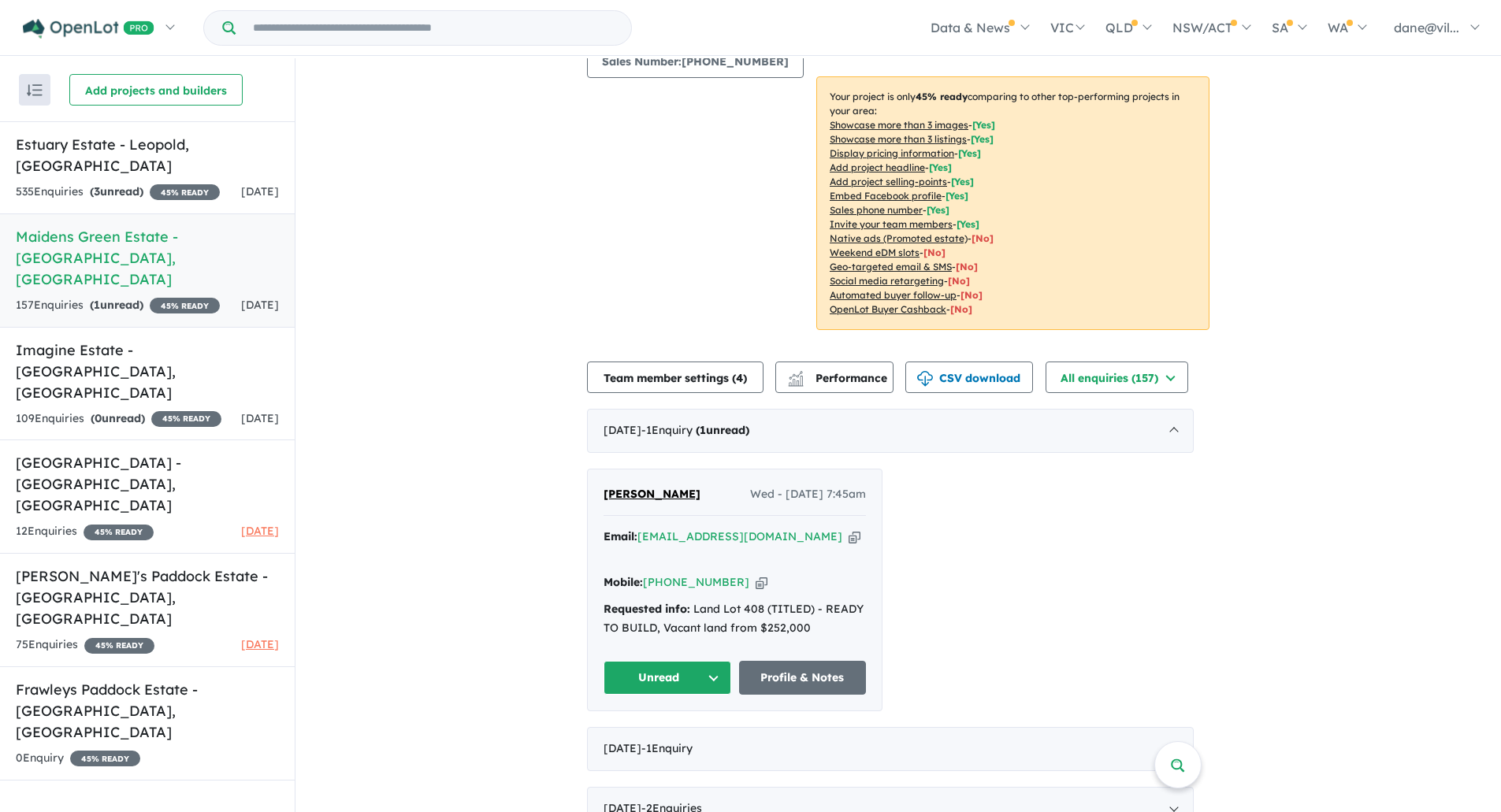
click at [701, 601] on div "Requested info: Land Lot 408 (TITLED) - READY TO BUILD, Vacant land from $252,0…" at bounding box center [735, 619] width 262 height 38
drag, startPoint x: 698, startPoint y: 571, endPoint x: 817, endPoint y: 567, distance: 119.1
click at [817, 601] on div "Requested info: Land Lot 408 (TITLED) - READY TO BUILD, Vacant land from $252,0…" at bounding box center [735, 619] width 262 height 38
copy div "Land Lot 408 (TITLED)"
click at [709, 661] on button "Unread" at bounding box center [668, 678] width 128 height 34
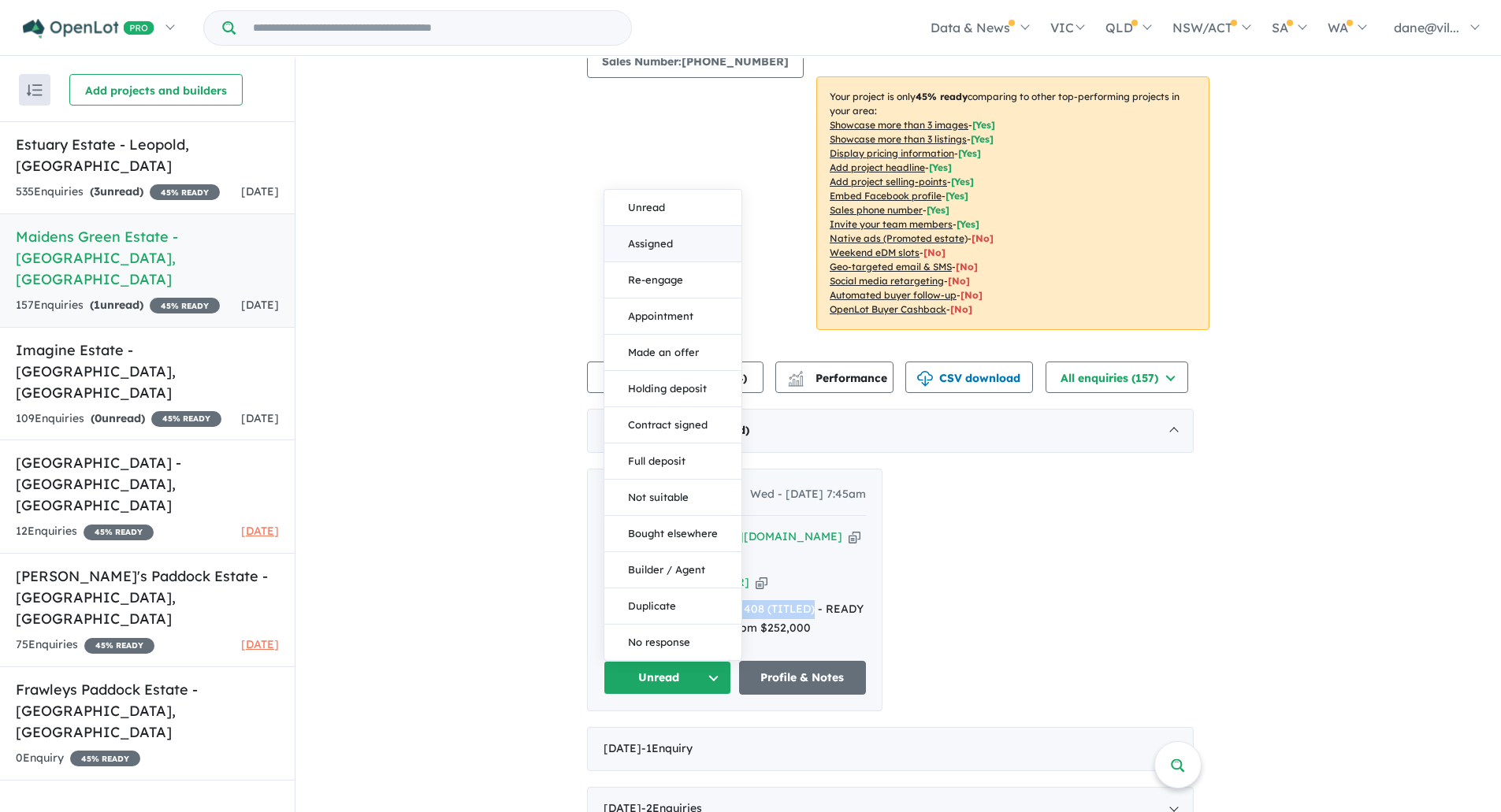
click at [679, 226] on button "Assigned" at bounding box center [673, 245] width 137 height 36
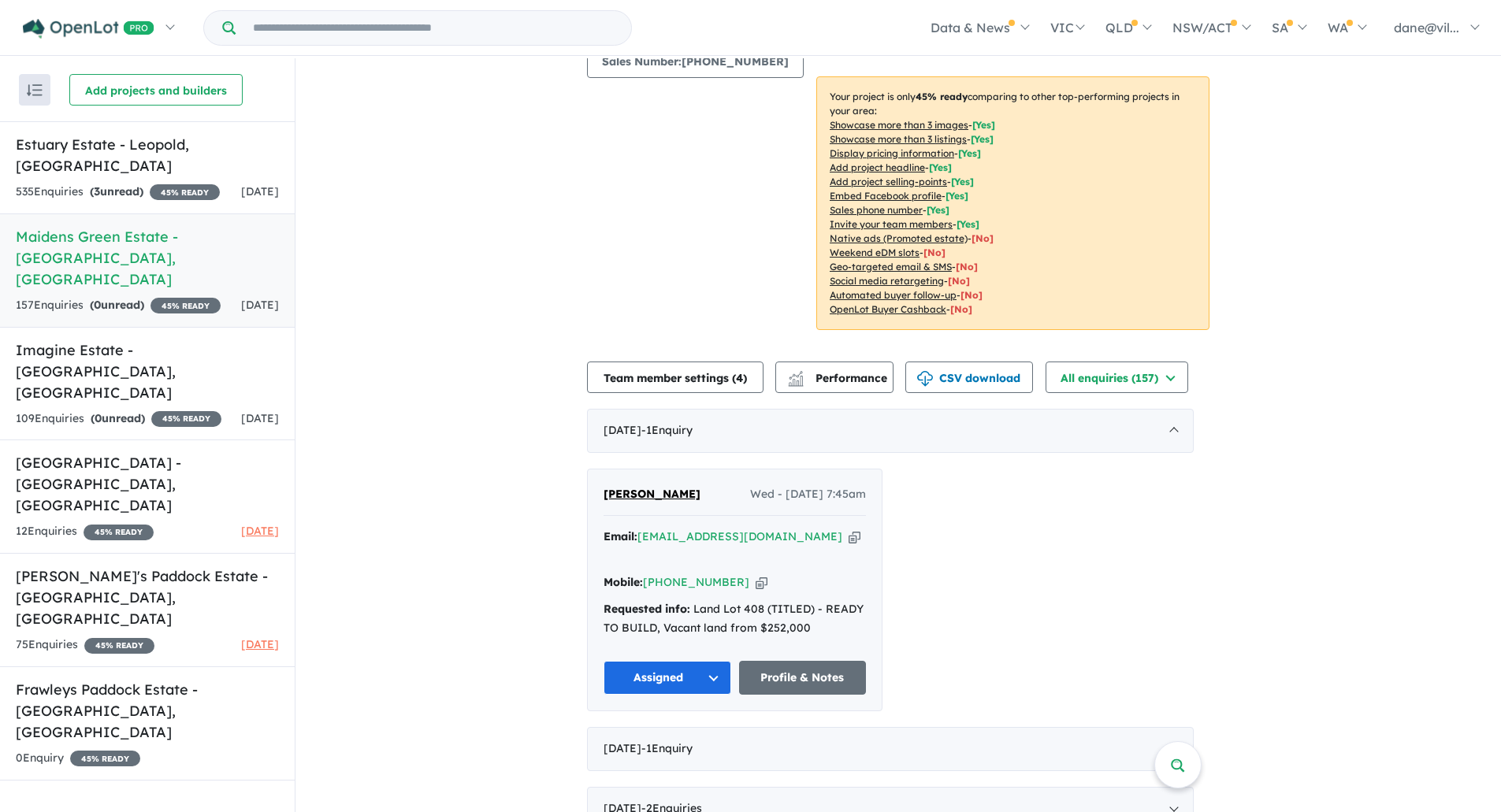
click at [169, 196] on div "535 Enquir ies ( 3 unread) 45 % READY" at bounding box center [118, 193] width 204 height 19
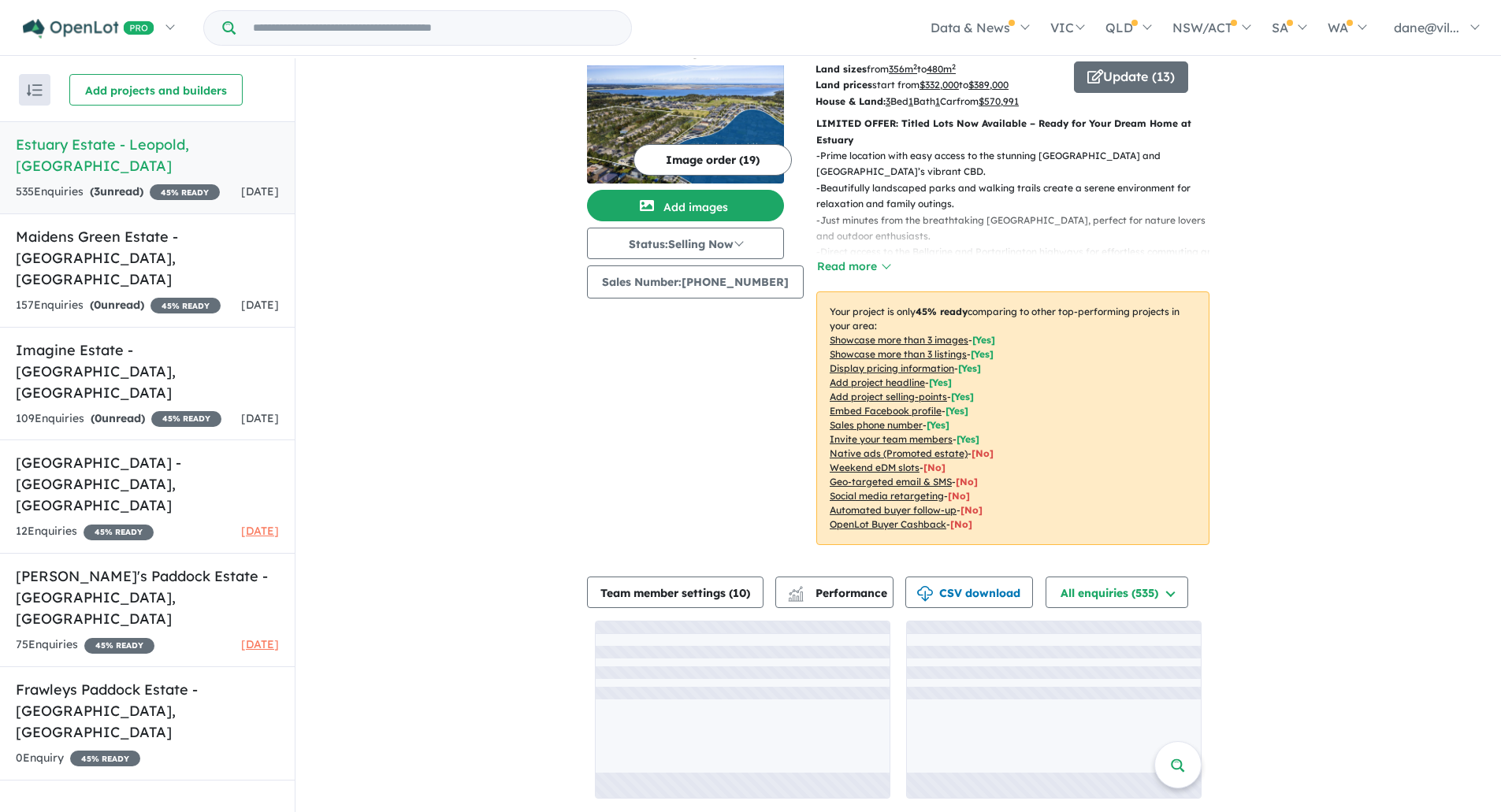
scroll to position [2, 0]
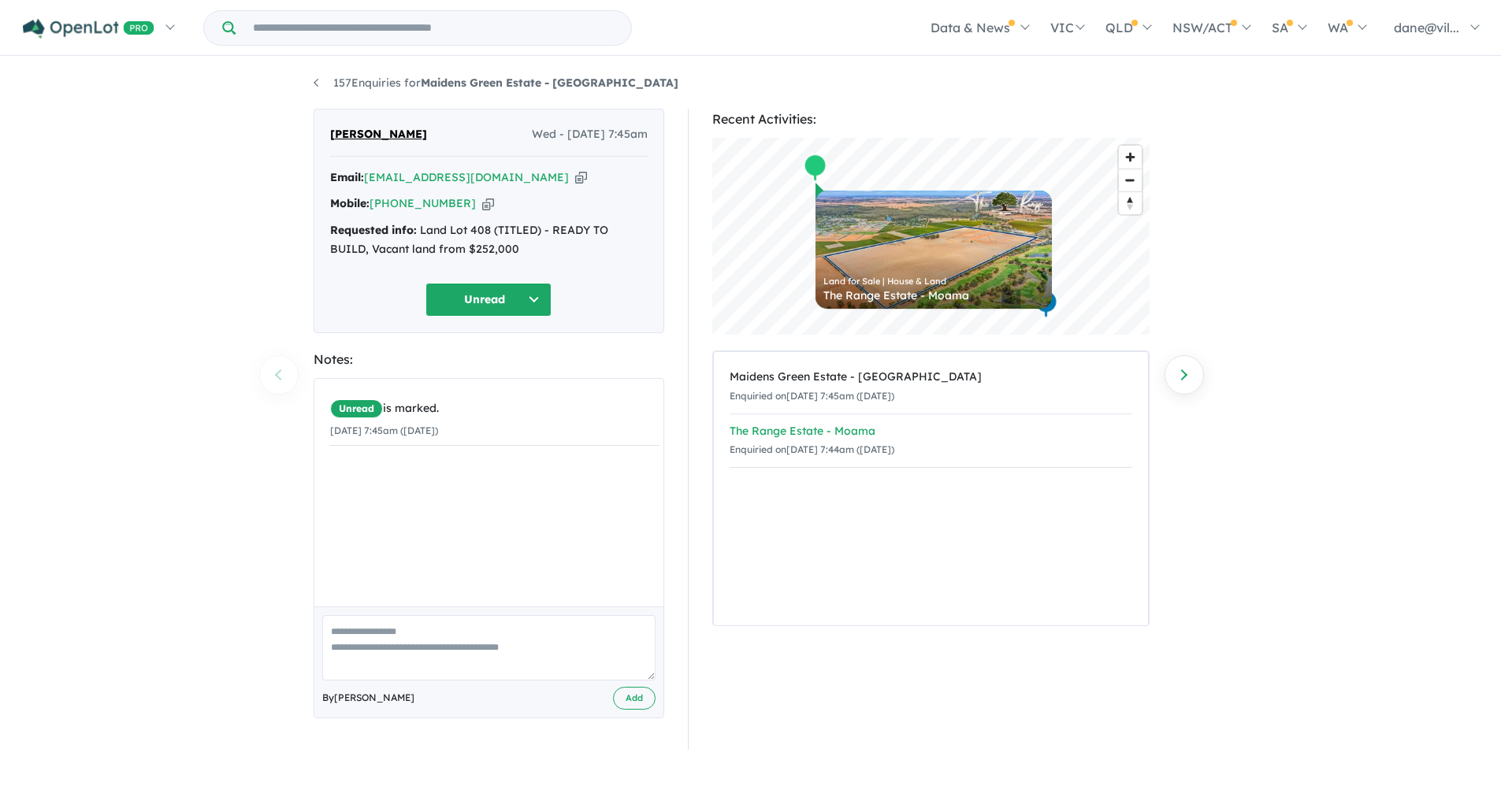
click at [855, 427] on div "The Range Estate - Moama" at bounding box center [931, 432] width 402 height 19
